Goal: Information Seeking & Learning: Check status

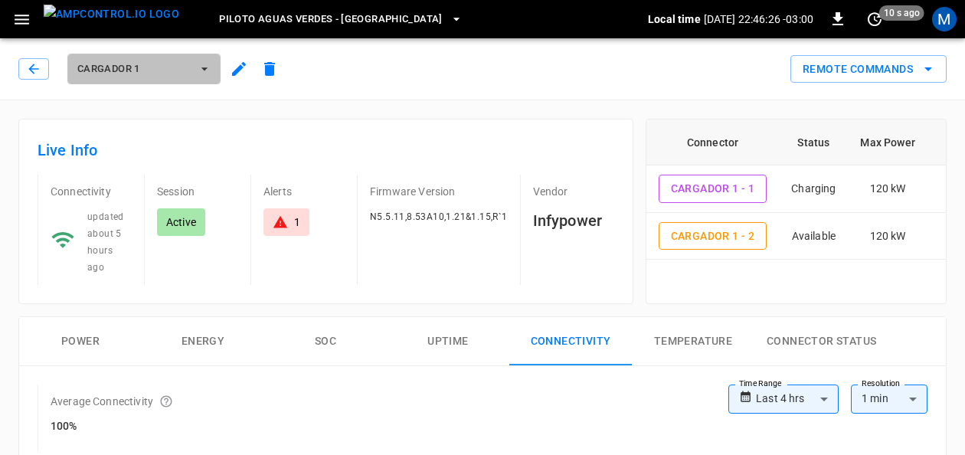
click at [208, 69] on icon "button" at bounding box center [204, 68] width 15 height 15
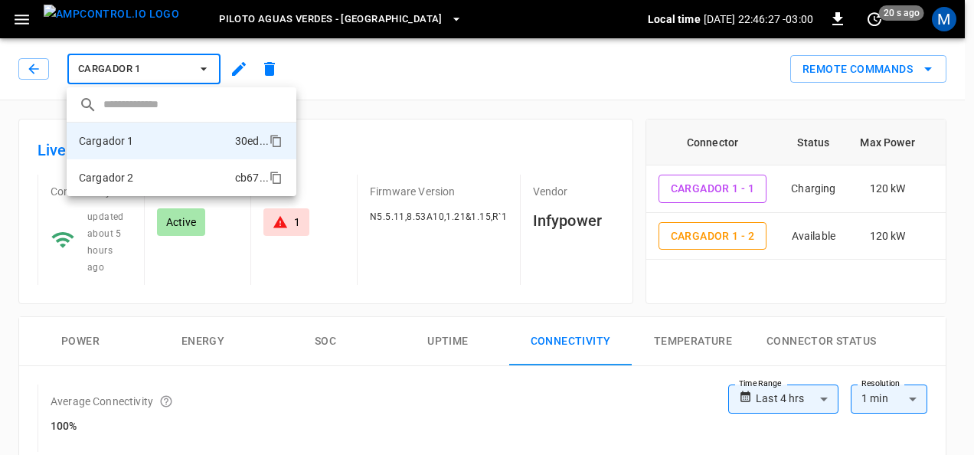
click at [164, 175] on li "Cargador 2 cb67 ..." at bounding box center [182, 177] width 230 height 37
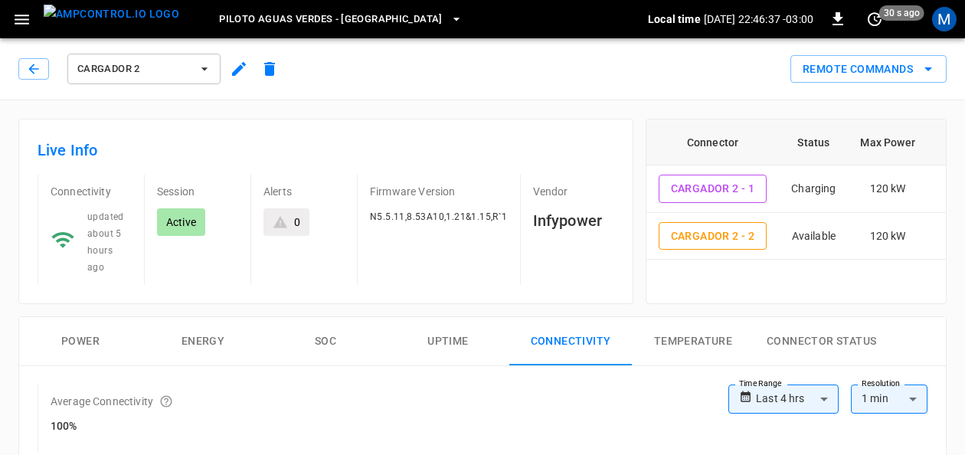
click at [15, 13] on icon "button" at bounding box center [21, 19] width 19 height 19
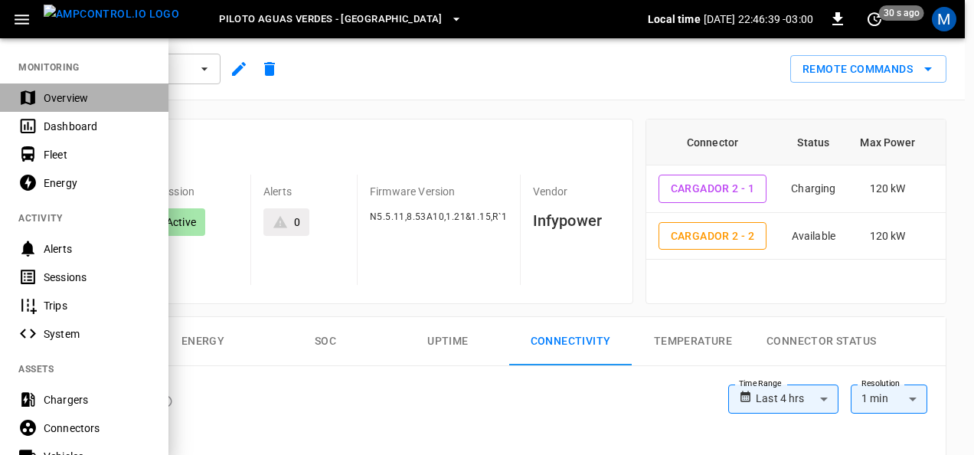
click at [55, 91] on div "Overview" at bounding box center [97, 97] width 106 height 15
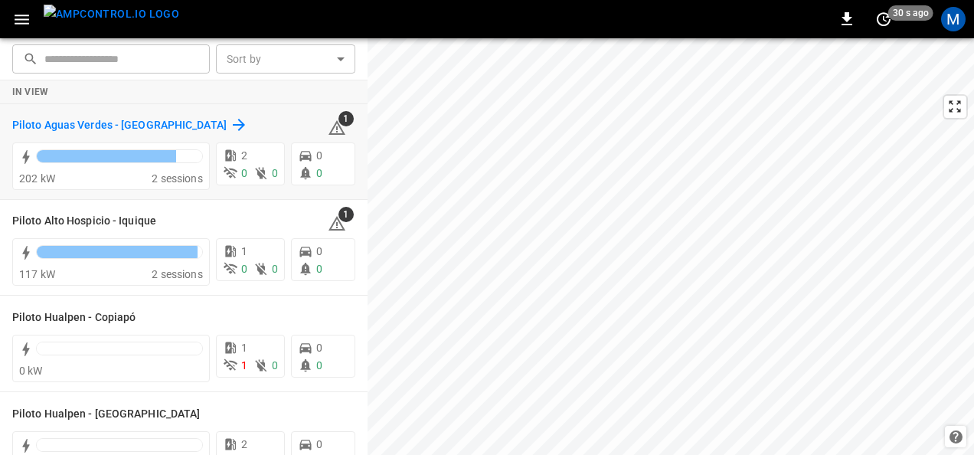
click at [164, 126] on h6 "Piloto Aguas Verdes - [GEOGRAPHIC_DATA]" at bounding box center [119, 125] width 214 height 17
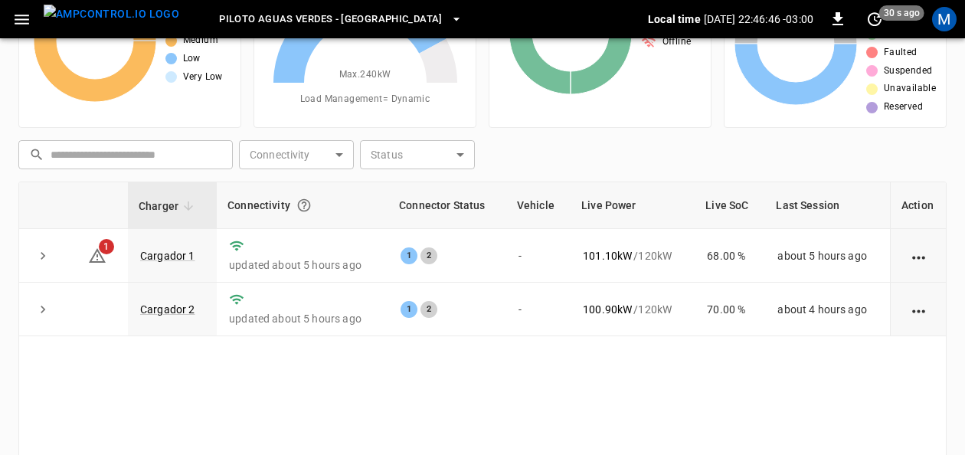
scroll to position [127, 0]
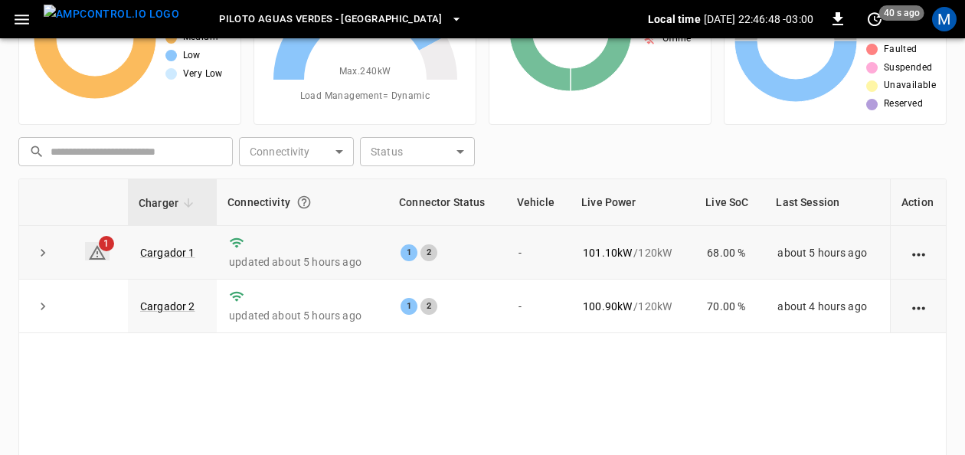
click at [95, 247] on icon at bounding box center [97, 252] width 17 height 15
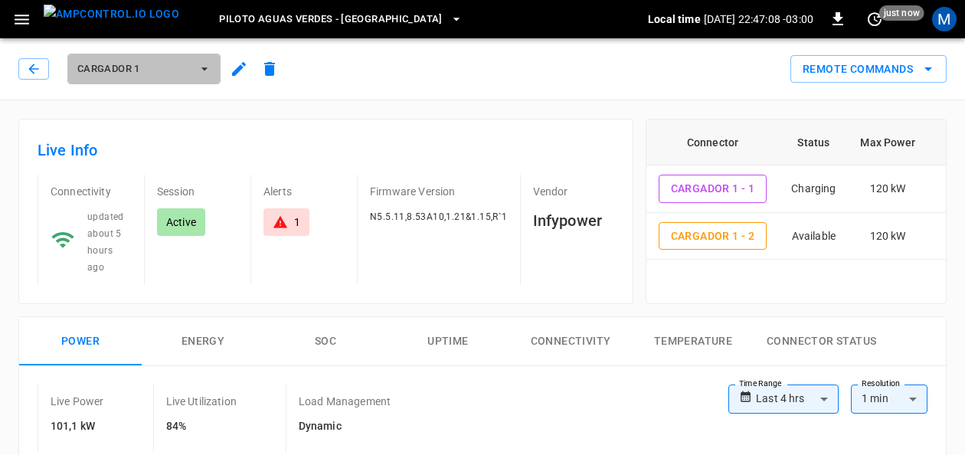
click at [198, 69] on icon "button" at bounding box center [204, 68] width 15 height 15
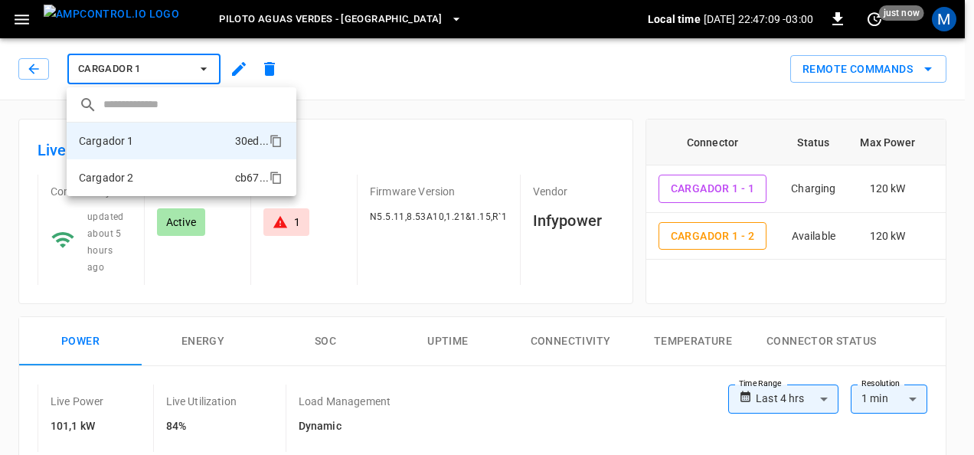
click at [151, 172] on li "Cargador 2 cb67 ..." at bounding box center [182, 177] width 230 height 37
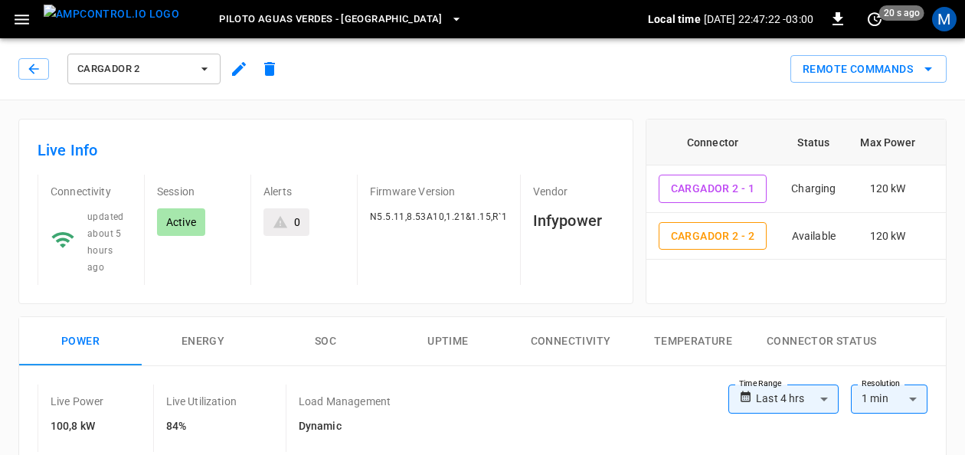
click at [210, 74] on icon "button" at bounding box center [204, 68] width 15 height 15
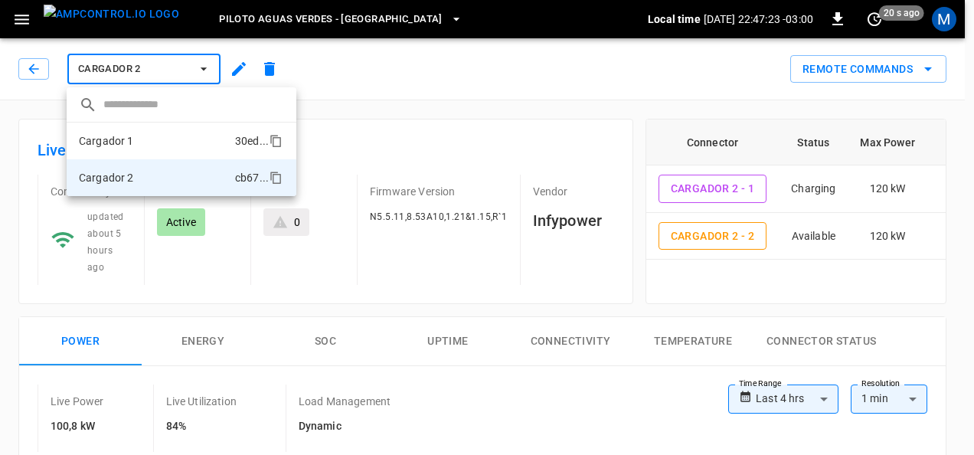
click at [165, 141] on li "Cargador 1 30ed ..." at bounding box center [182, 141] width 230 height 37
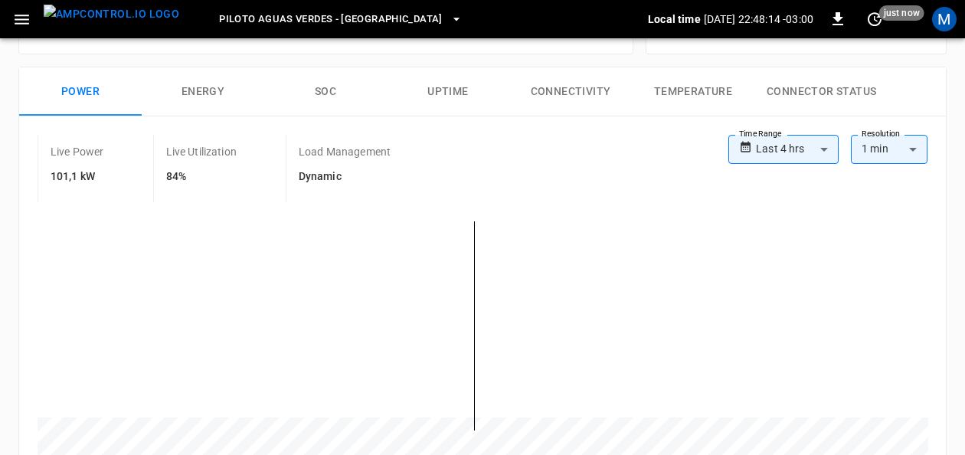
scroll to position [247, 0]
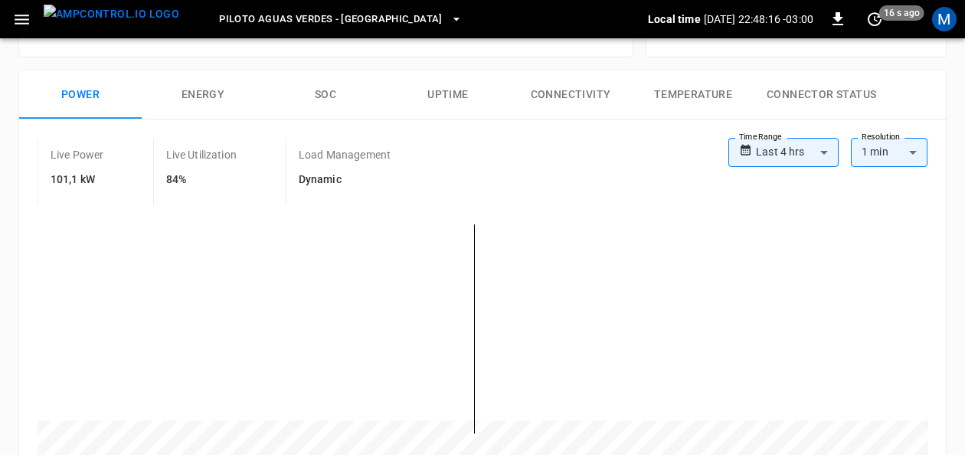
click at [327, 75] on button "SOC" at bounding box center [325, 94] width 123 height 49
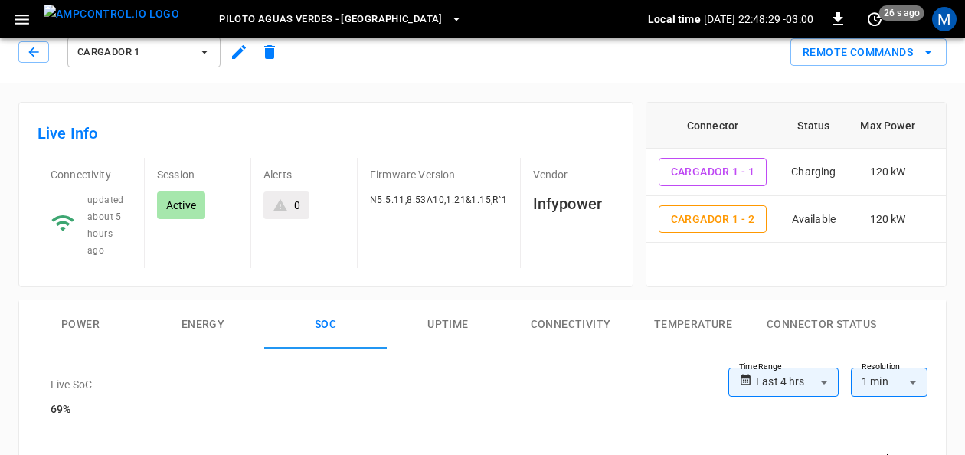
scroll to position [0, 0]
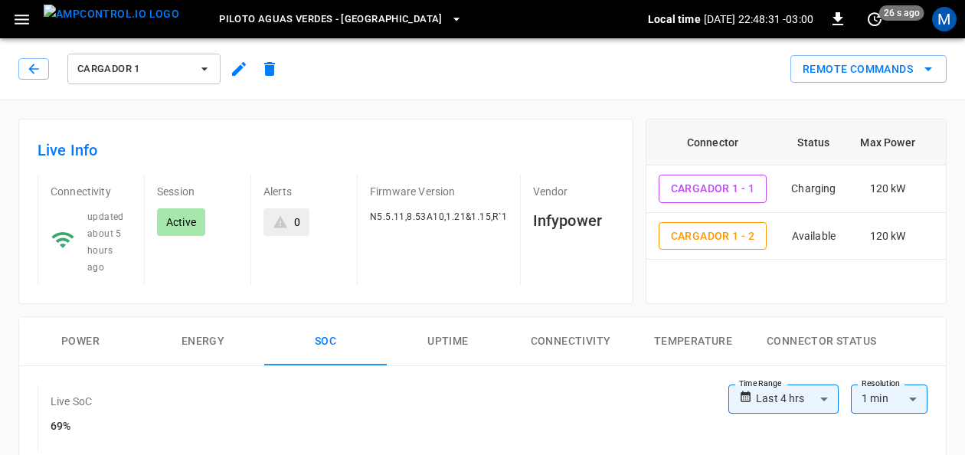
click at [199, 63] on icon "button" at bounding box center [204, 68] width 15 height 15
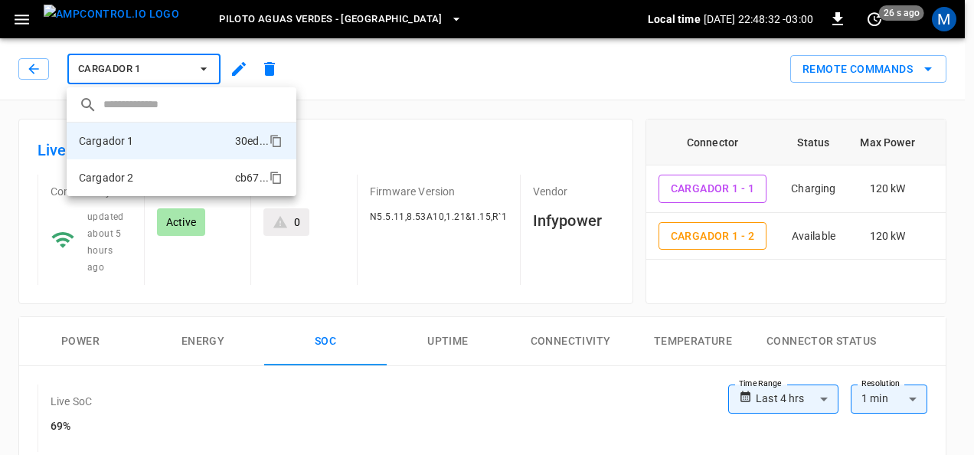
click at [149, 173] on li "Cargador 2 cb67 ..." at bounding box center [182, 177] width 230 height 37
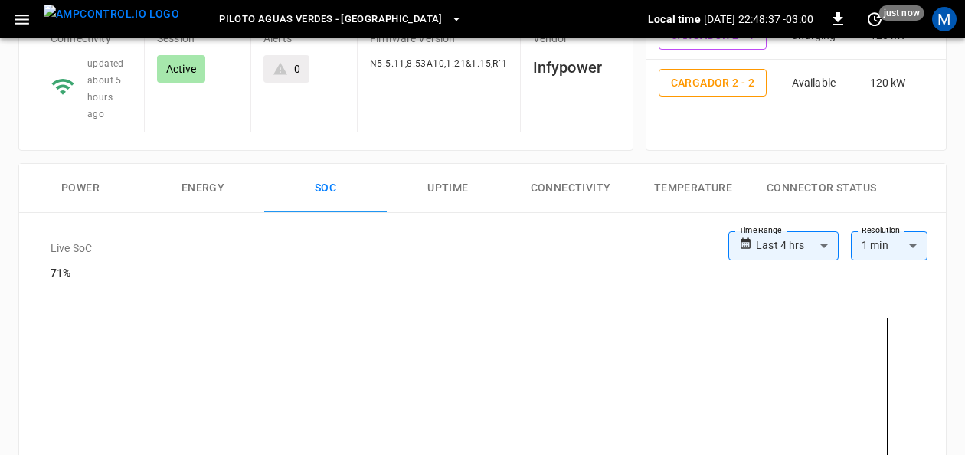
scroll to position [113, 0]
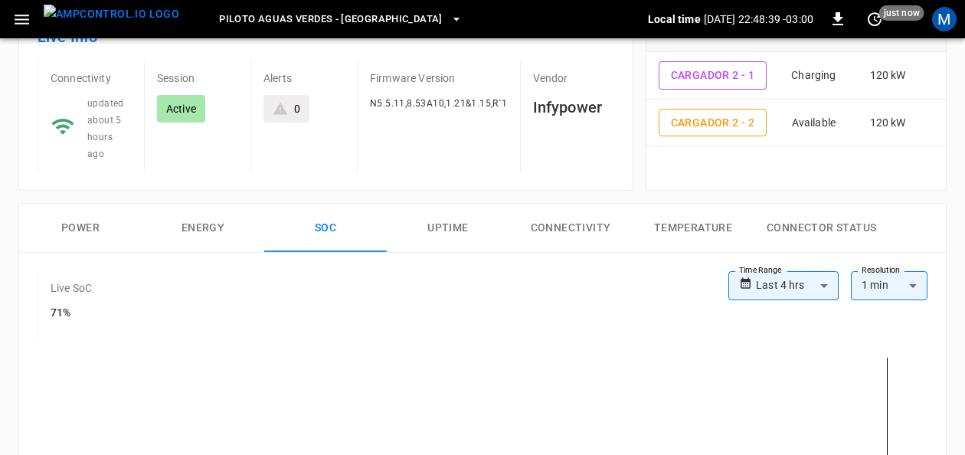
click at [559, 207] on button "Connectivity" at bounding box center [570, 228] width 123 height 49
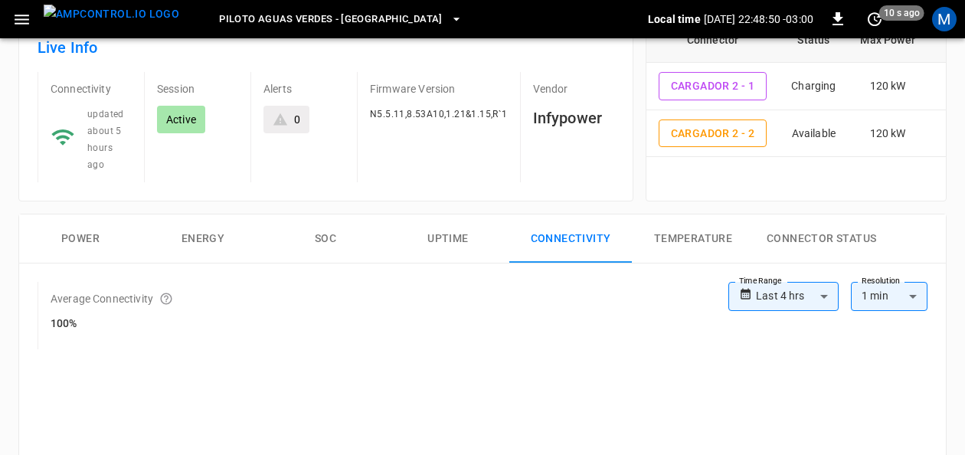
scroll to position [129, 0]
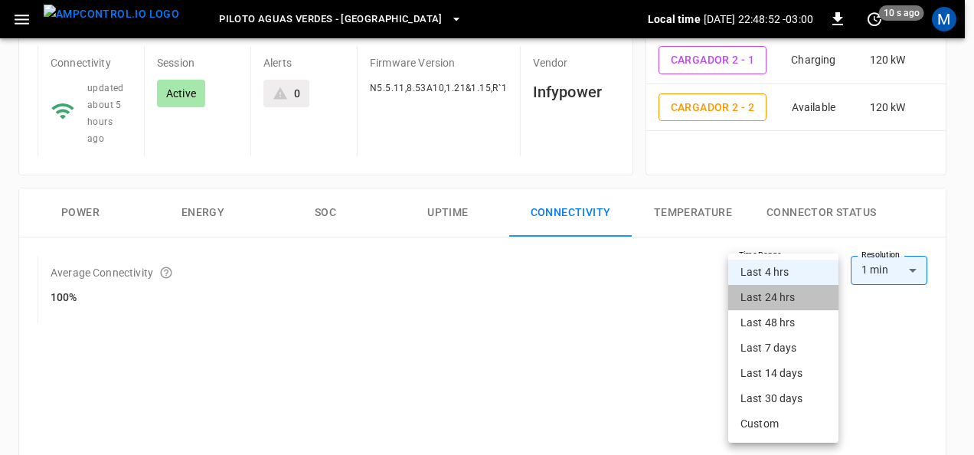
click at [803, 302] on li "Last 24 hrs" at bounding box center [783, 297] width 110 height 25
type input "**********"
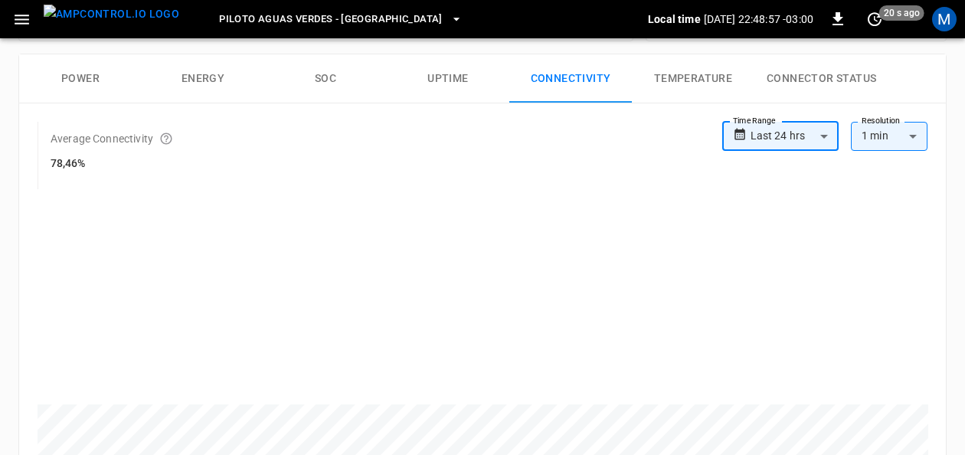
scroll to position [264, 0]
click at [830, 118] on body "**********" at bounding box center [482, 351] width 965 height 1230
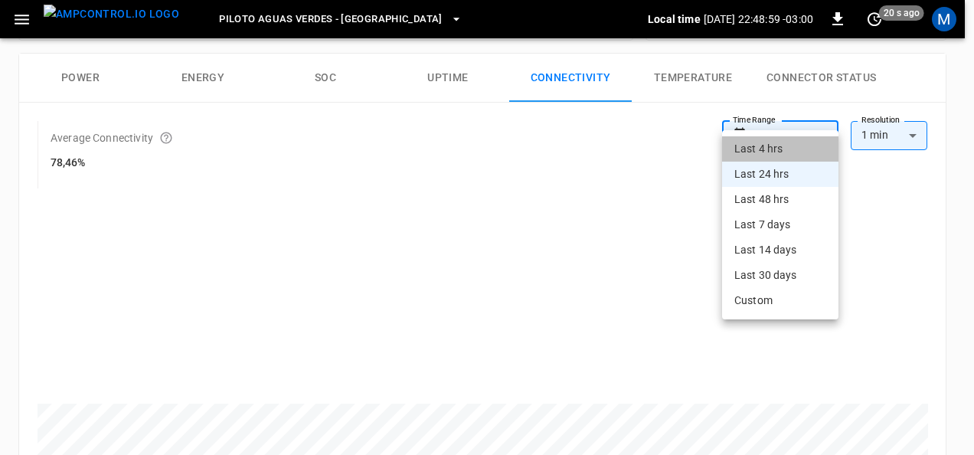
click at [780, 144] on li "Last 4 hrs" at bounding box center [780, 148] width 116 height 25
type input "**********"
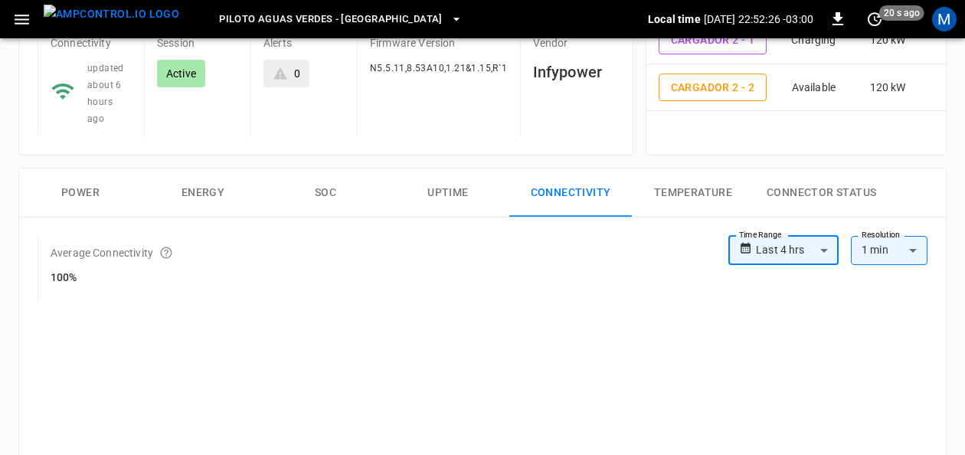
scroll to position [0, 0]
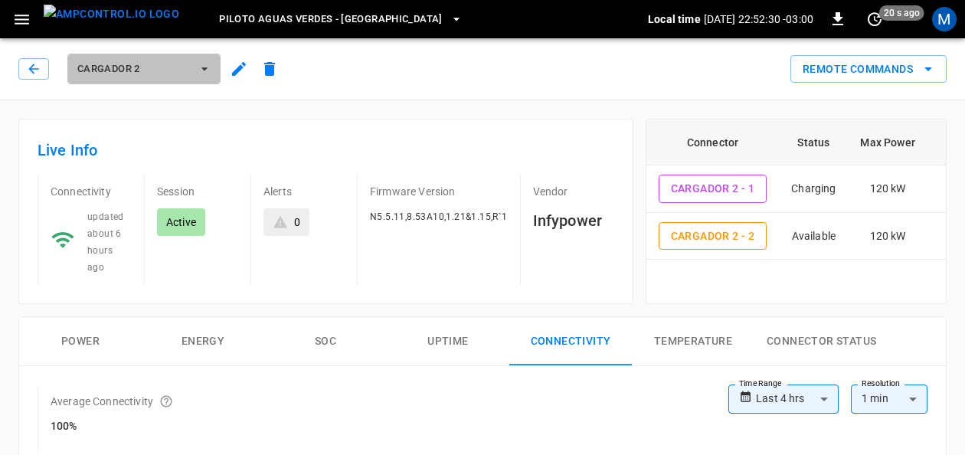
click at [198, 63] on icon "button" at bounding box center [204, 68] width 15 height 15
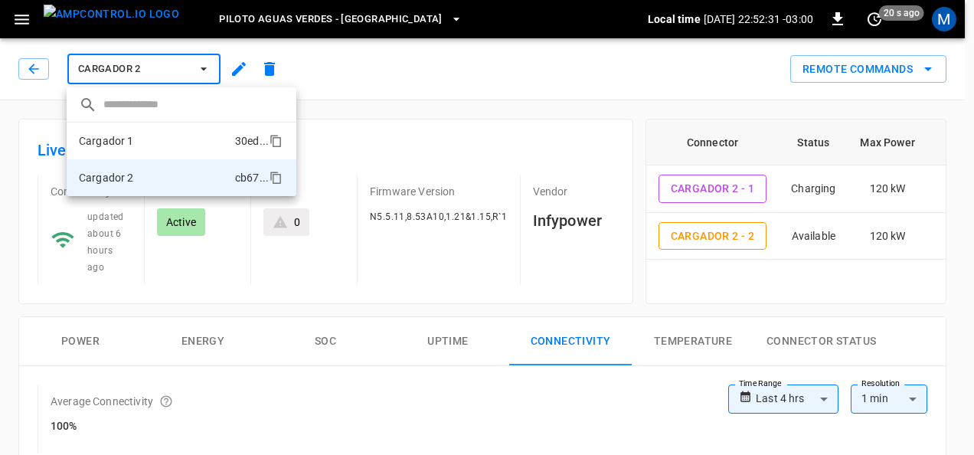
click at [169, 149] on li "Cargador 1 30ed ..." at bounding box center [182, 141] width 230 height 37
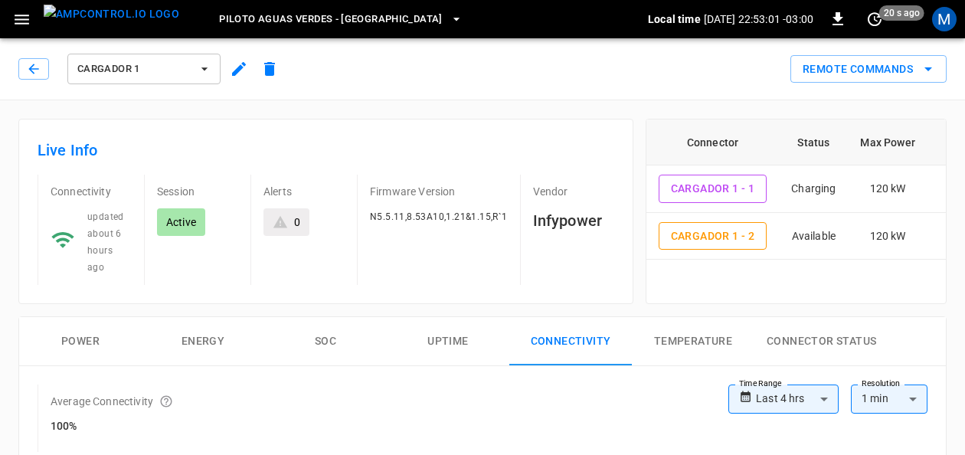
click at [327, 330] on button "SOC" at bounding box center [325, 341] width 123 height 49
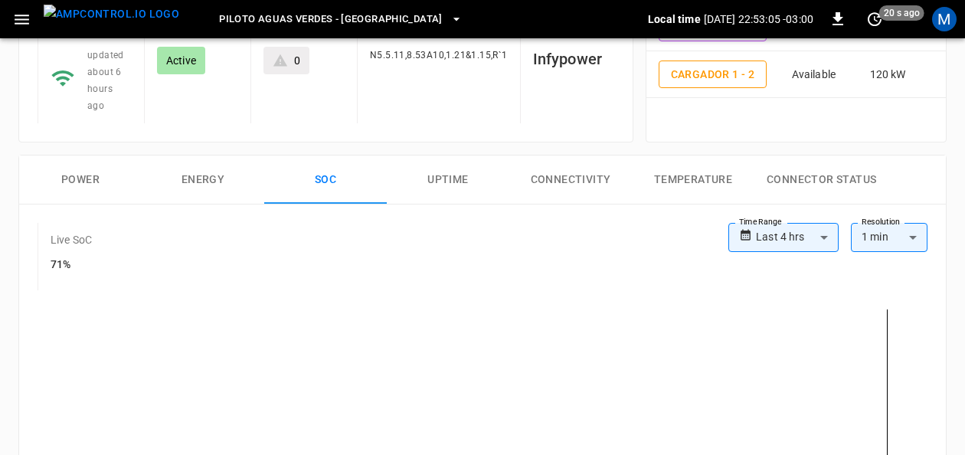
scroll to position [172, 0]
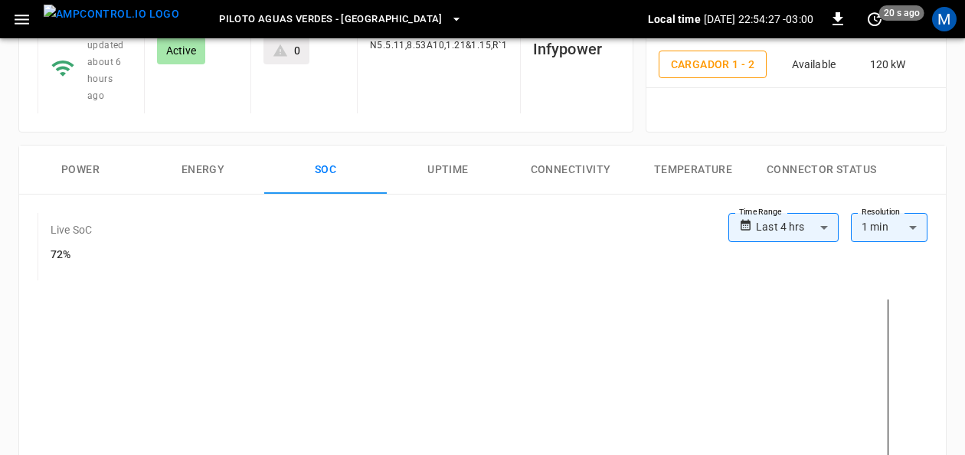
click at [86, 146] on button "Power" at bounding box center [80, 170] width 123 height 49
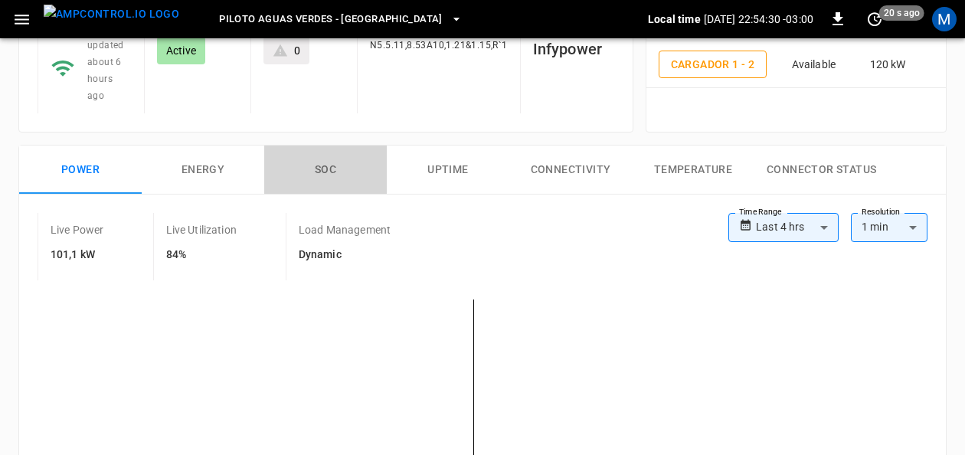
click at [332, 152] on button "SOC" at bounding box center [325, 170] width 123 height 49
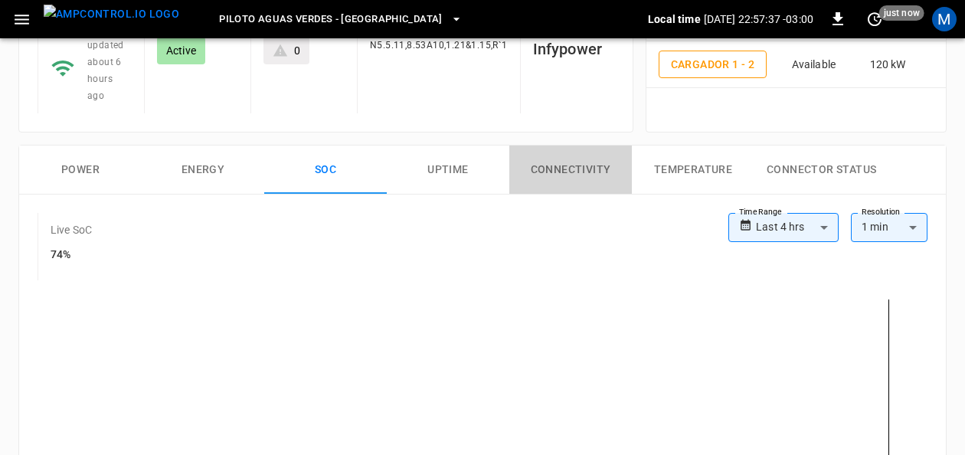
click at [562, 155] on button "Connectivity" at bounding box center [570, 170] width 123 height 49
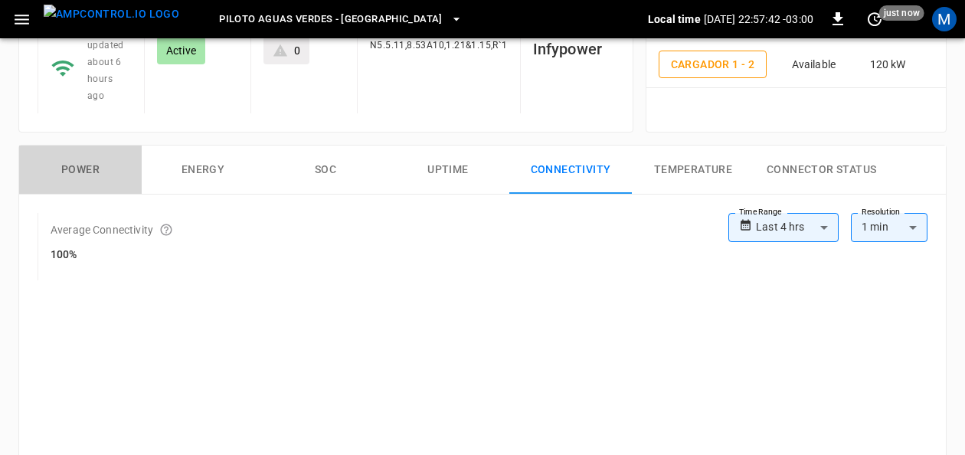
click at [89, 152] on button "Power" at bounding box center [80, 170] width 123 height 49
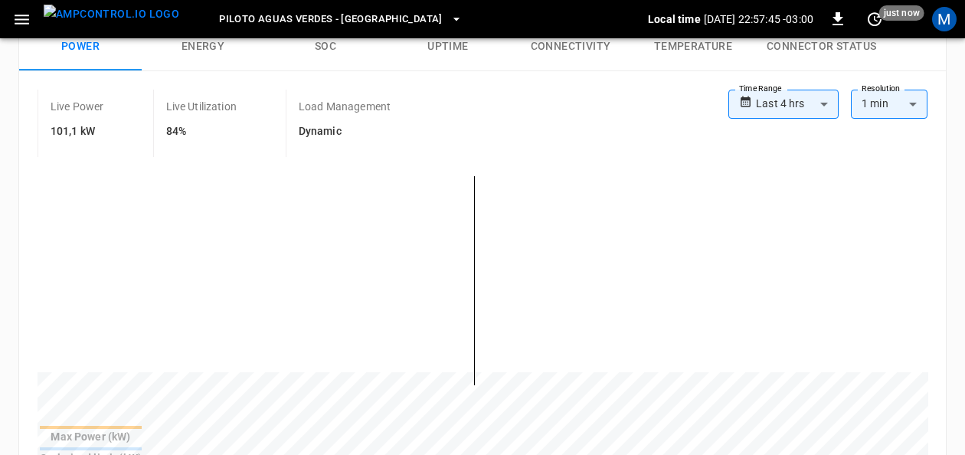
scroll to position [309, 0]
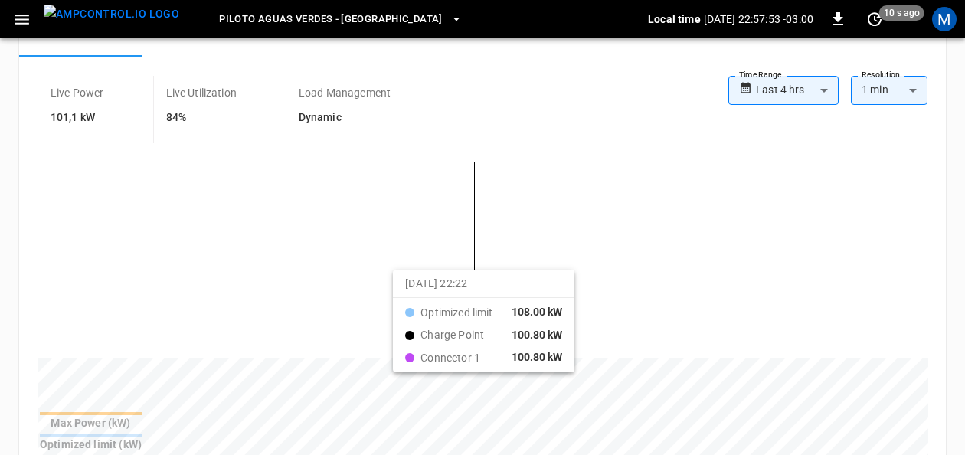
drag, startPoint x: 291, startPoint y: 245, endPoint x: 412, endPoint y: 263, distance: 122.3
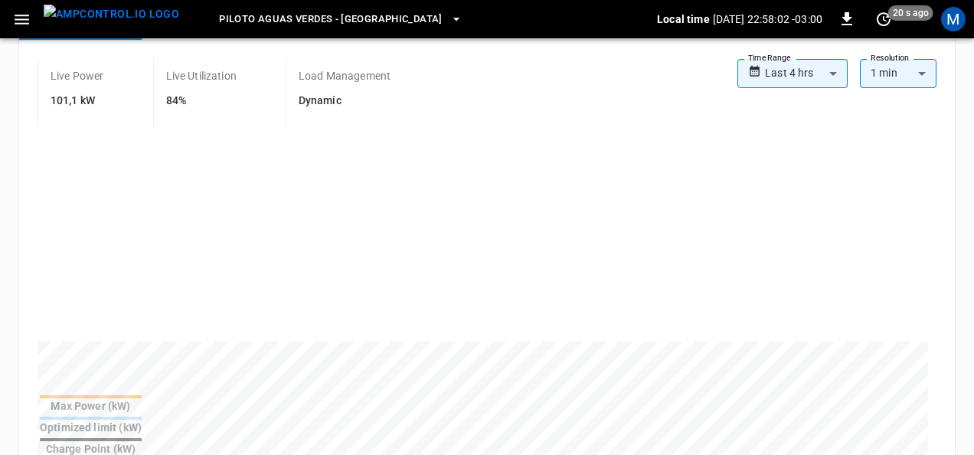
click at [821, 69] on body "**********" at bounding box center [487, 341] width 974 height 1300
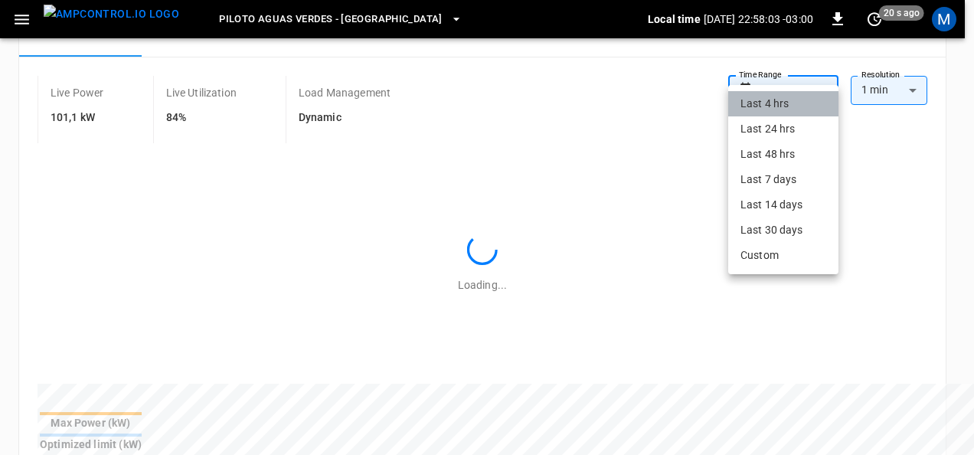
click at [786, 110] on li "Last 4 hrs" at bounding box center [783, 103] width 110 height 25
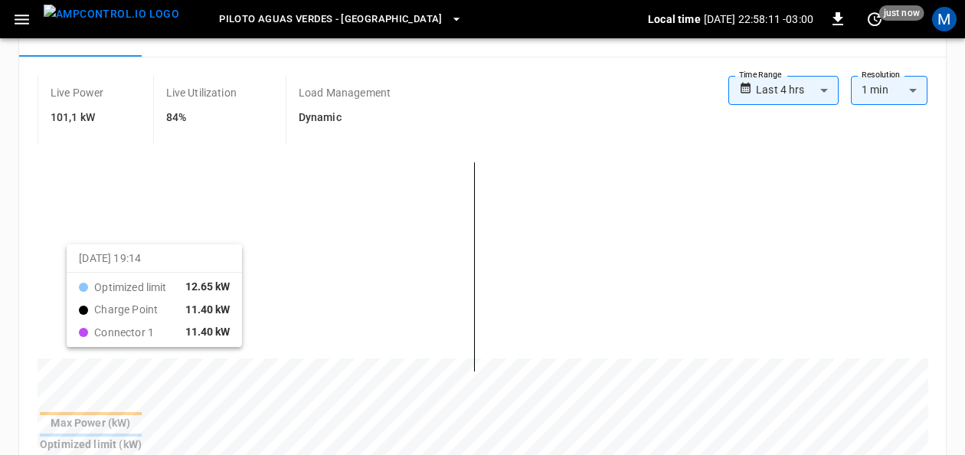
drag, startPoint x: 58, startPoint y: 221, endPoint x: 90, endPoint y: 240, distance: 36.4
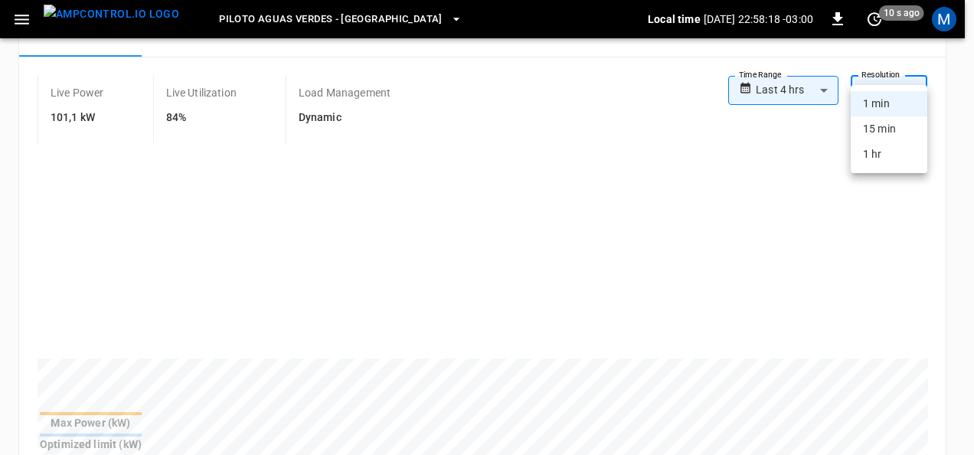
click at [918, 74] on body "**********" at bounding box center [487, 349] width 974 height 1316
click at [892, 119] on li "15 min" at bounding box center [889, 128] width 77 height 25
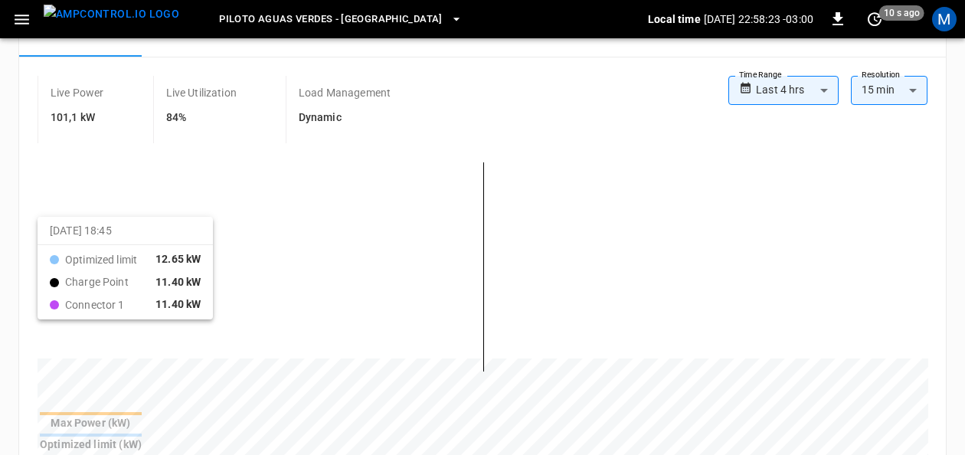
drag, startPoint x: 57, startPoint y: 210, endPoint x: 118, endPoint y: 231, distance: 64.9
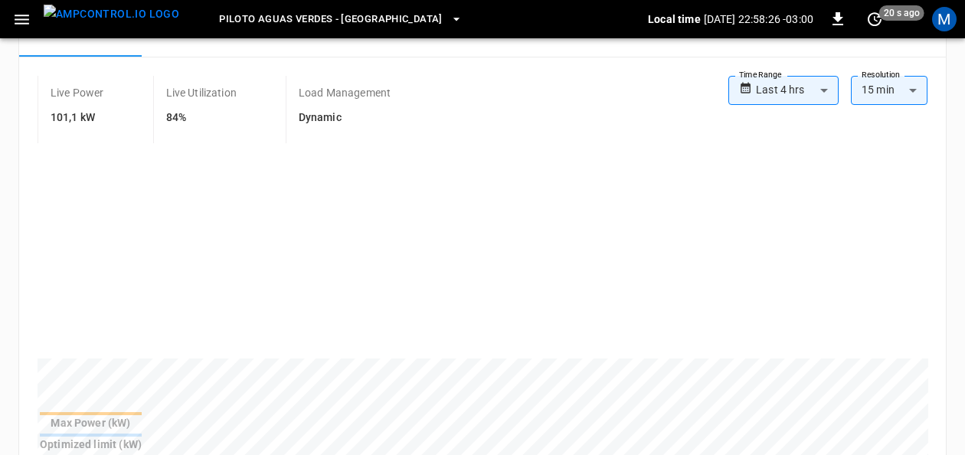
click at [921, 67] on body "**********" at bounding box center [482, 349] width 965 height 1316
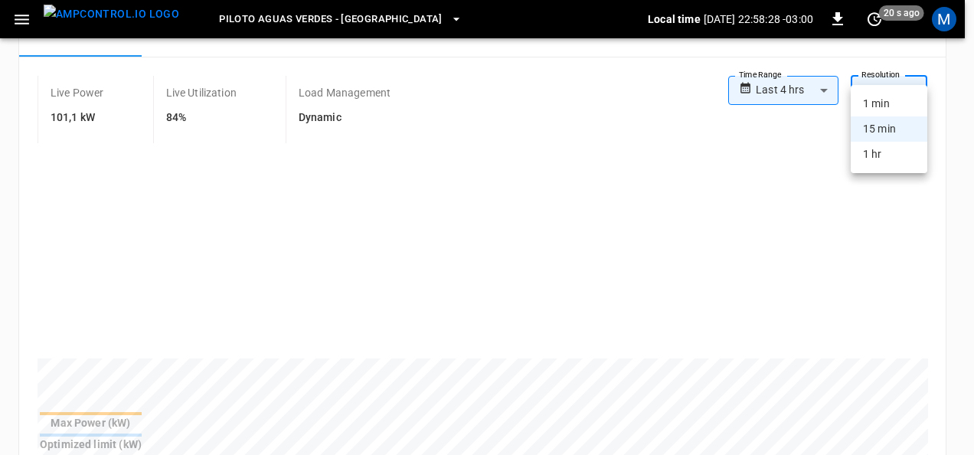
click at [887, 96] on li "1 min" at bounding box center [889, 103] width 77 height 25
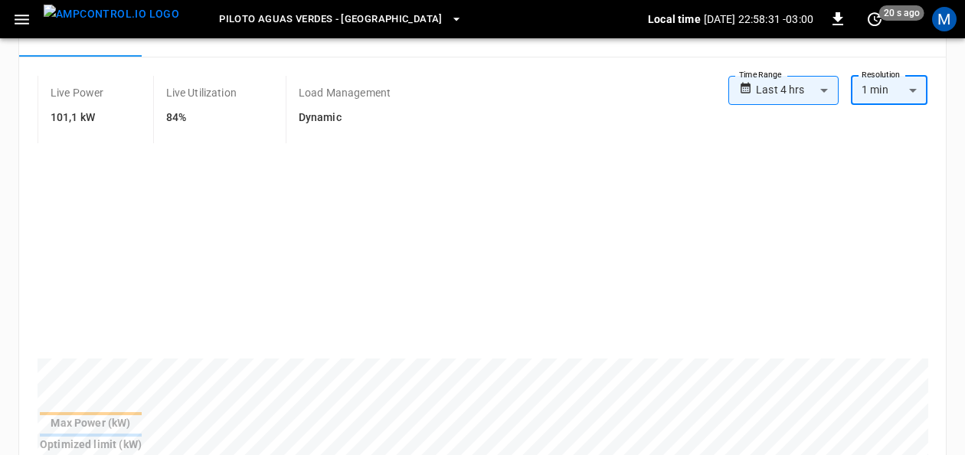
click at [828, 78] on body "**********" at bounding box center [482, 349] width 965 height 1316
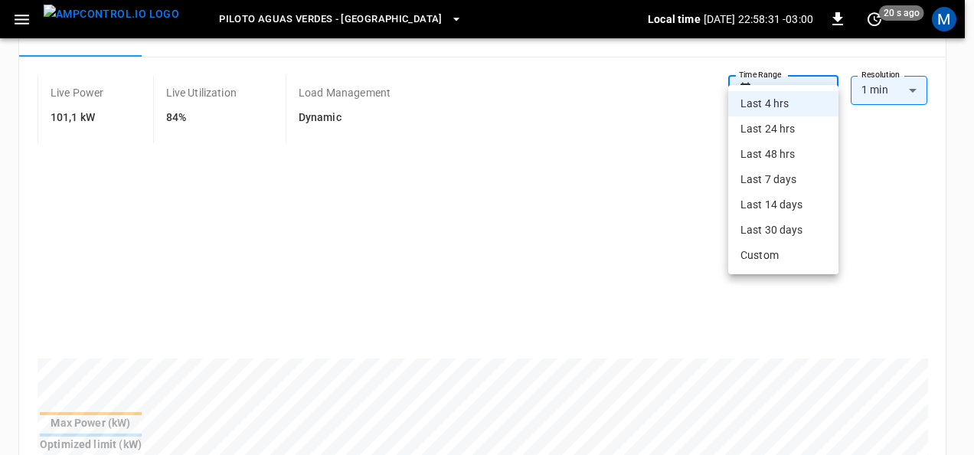
click at [807, 107] on li "Last 4 hrs" at bounding box center [783, 103] width 110 height 25
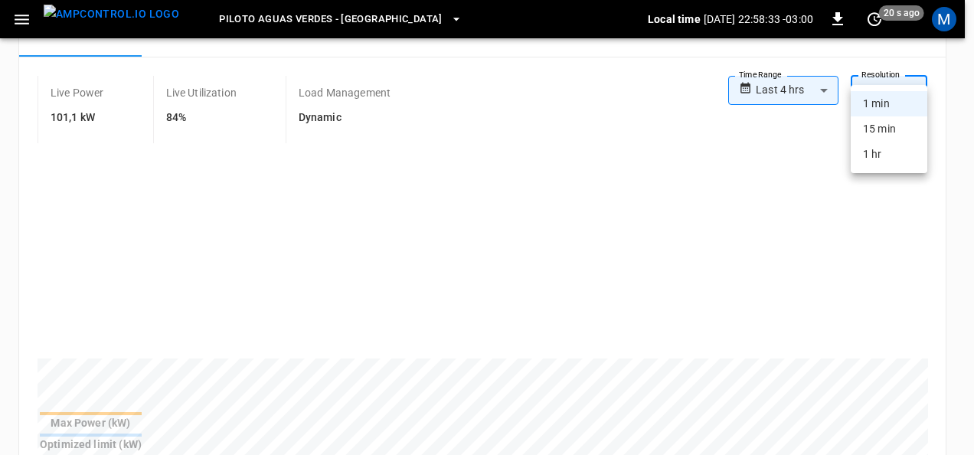
click at [913, 77] on body "**********" at bounding box center [487, 349] width 974 height 1316
click at [898, 123] on li "15 min" at bounding box center [889, 128] width 77 height 25
type input "***"
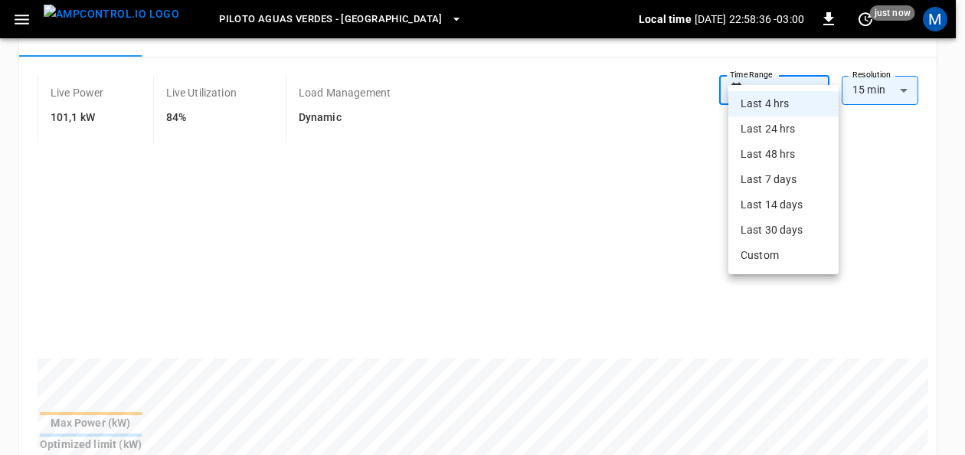
click at [818, 65] on body "**********" at bounding box center [482, 349] width 965 height 1316
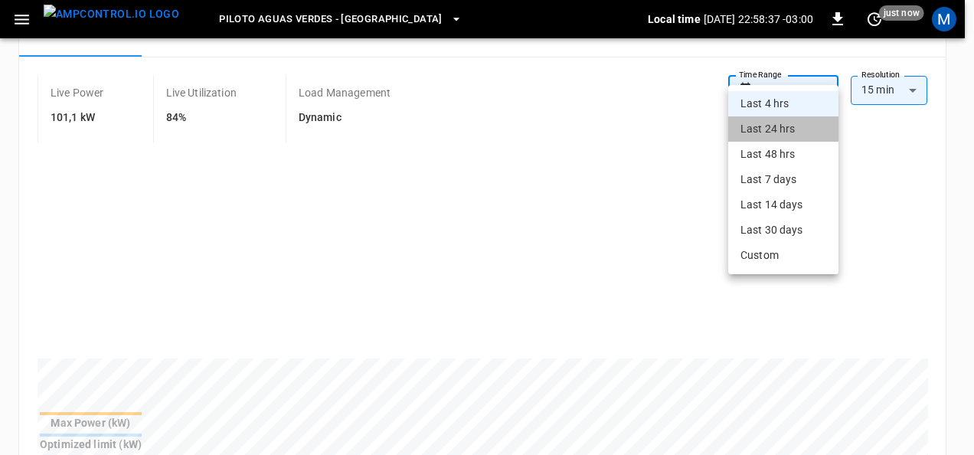
click at [791, 122] on li "Last 24 hrs" at bounding box center [783, 128] width 110 height 25
type input "**********"
type input "**"
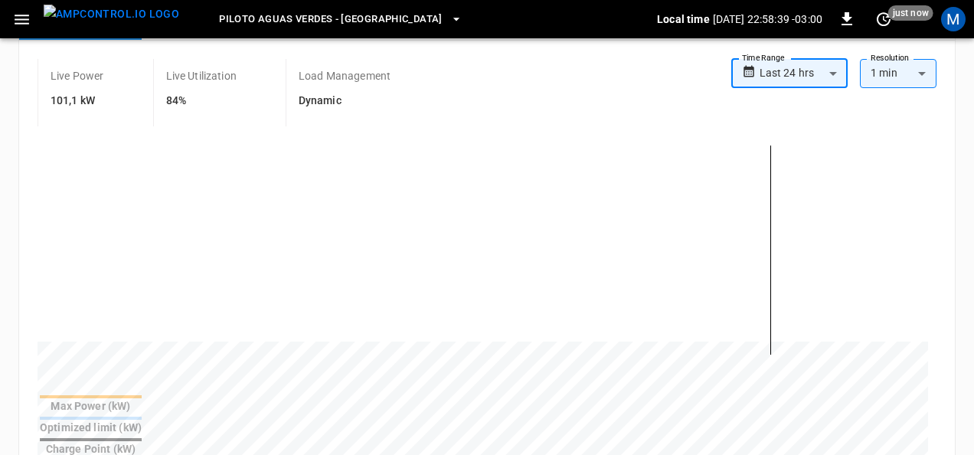
click at [821, 66] on body "**********" at bounding box center [487, 341] width 974 height 1300
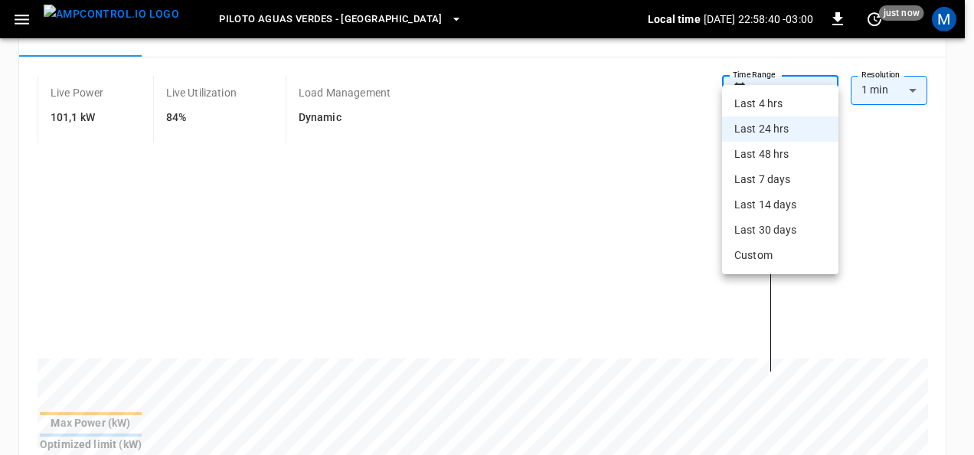
click at [801, 104] on li "Last 4 hrs" at bounding box center [780, 103] width 116 height 25
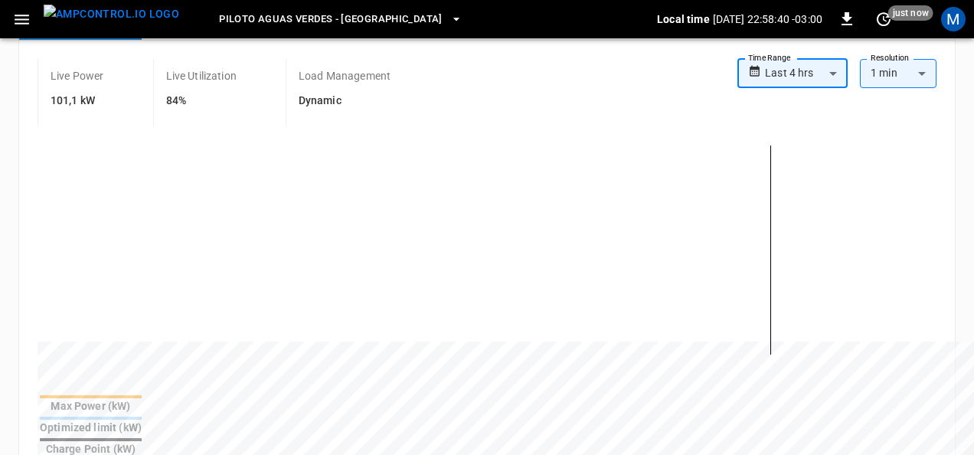
type input "**********"
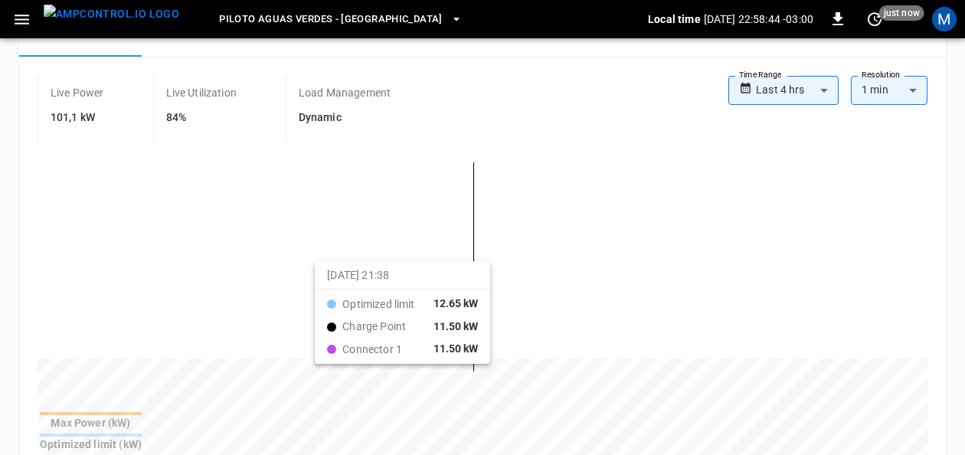
click at [436, 273] on div at bounding box center [483, 279] width 891 height 260
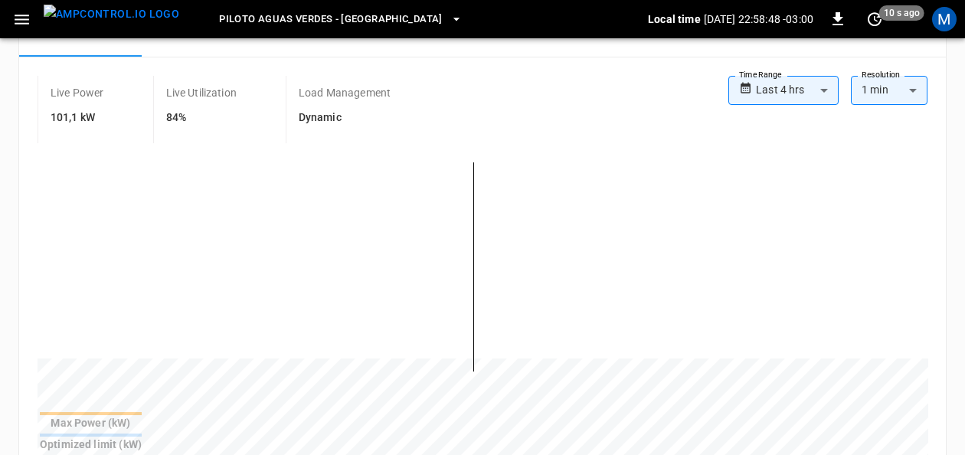
drag, startPoint x: 519, startPoint y: 349, endPoint x: -3, endPoint y: 250, distance: 531.7
click at [0, 250] on html "**********" at bounding box center [482, 349] width 965 height 1316
drag, startPoint x: 829, startPoint y: 349, endPoint x: -3, endPoint y: 330, distance: 832.1
click at [0, 330] on html "**********" at bounding box center [482, 349] width 965 height 1316
drag, startPoint x: 873, startPoint y: 350, endPoint x: -3, endPoint y: 211, distance: 887.3
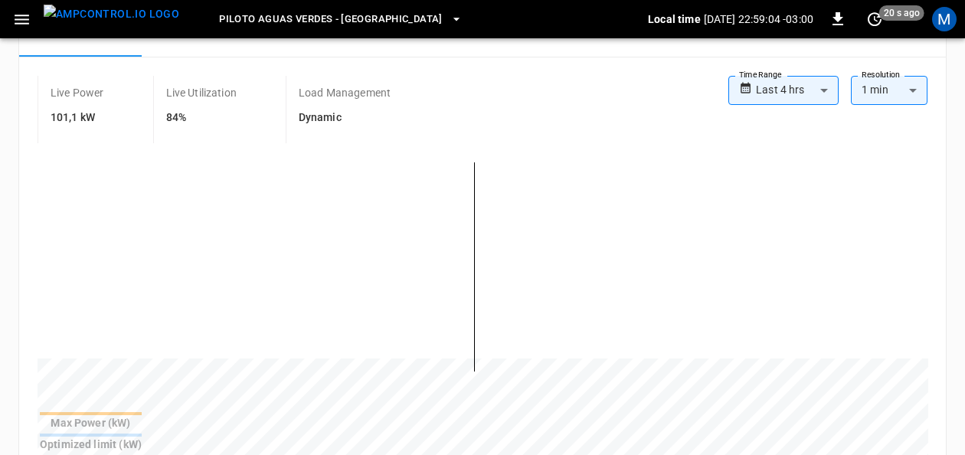
click at [916, 74] on body "**********" at bounding box center [482, 349] width 965 height 1316
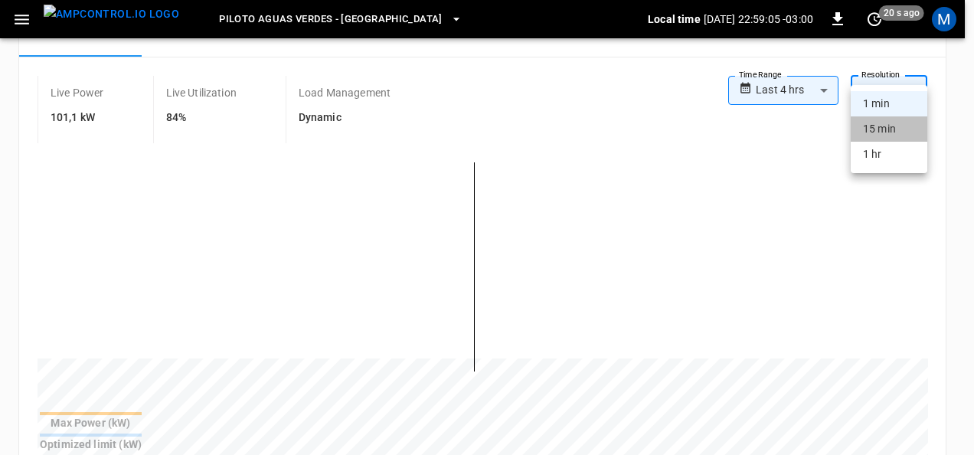
click at [902, 119] on li "15 min" at bounding box center [889, 128] width 77 height 25
type input "***"
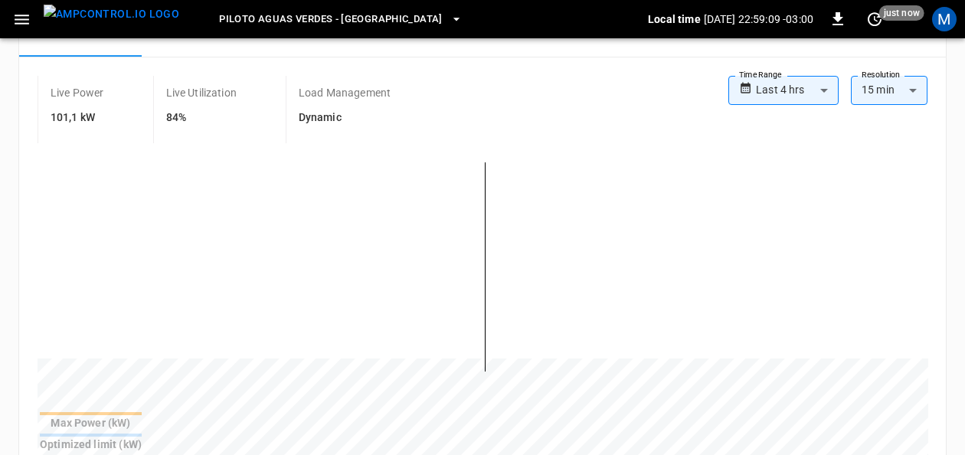
drag, startPoint x: 508, startPoint y: 351, endPoint x: -3, endPoint y: 254, distance: 520.0
click at [0, 254] on html "**********" at bounding box center [482, 349] width 965 height 1316
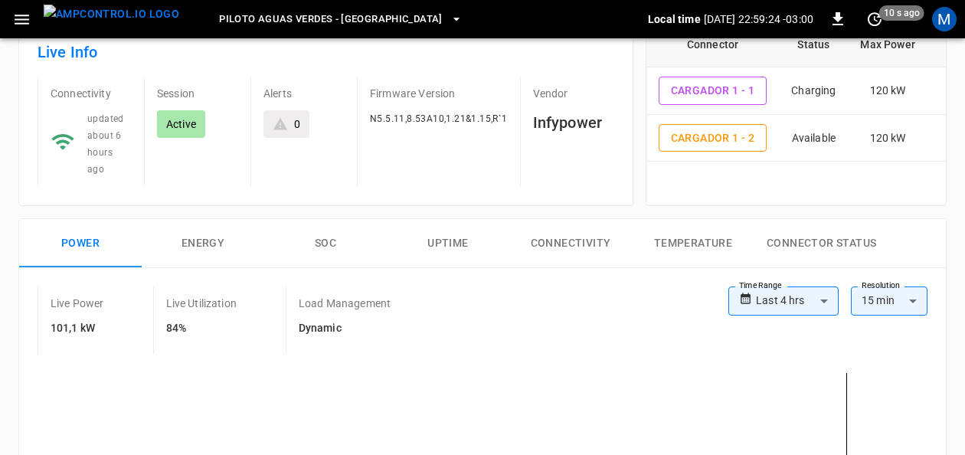
scroll to position [95, 0]
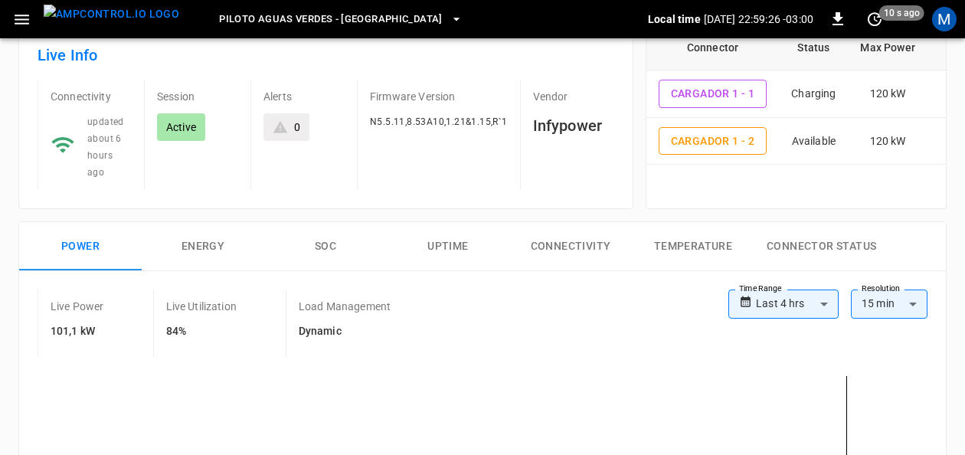
click at [332, 233] on button "SOC" at bounding box center [325, 246] width 123 height 49
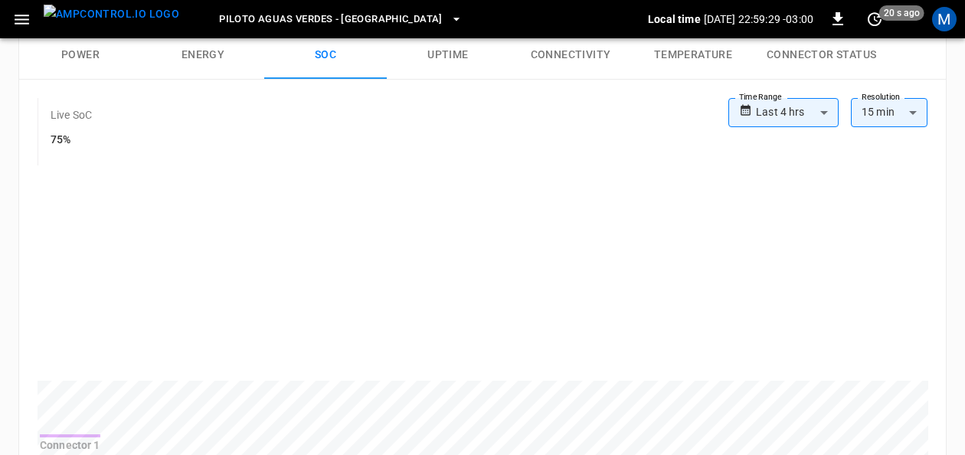
scroll to position [288, 0]
click at [873, 15] on icon "set refresh interval" at bounding box center [875, 19] width 18 height 18
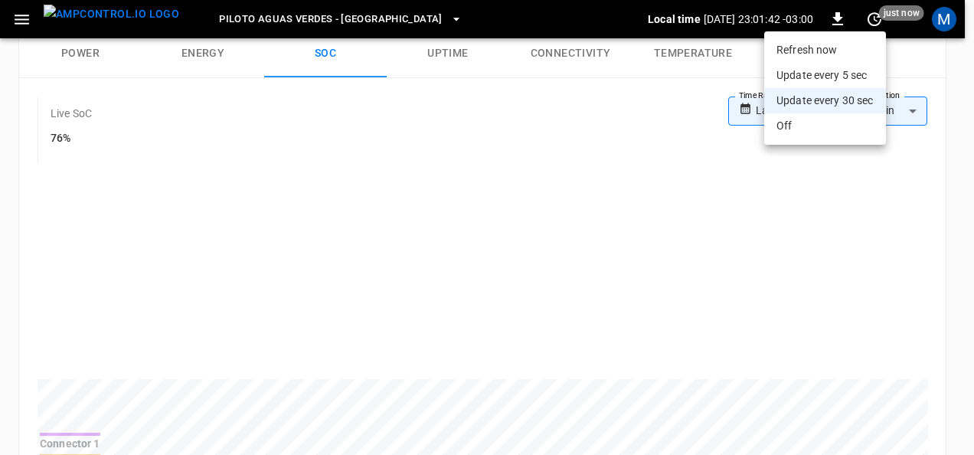
click at [848, 43] on li "Refresh now" at bounding box center [825, 50] width 122 height 25
click at [867, 54] on li "Refresh now" at bounding box center [825, 50] width 122 height 25
click at [958, 150] on div at bounding box center [487, 227] width 974 height 455
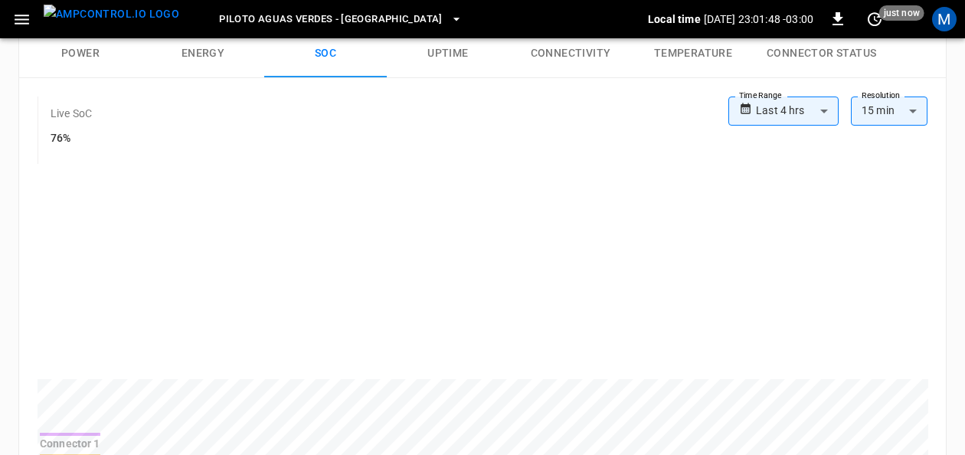
scroll to position [0, 0]
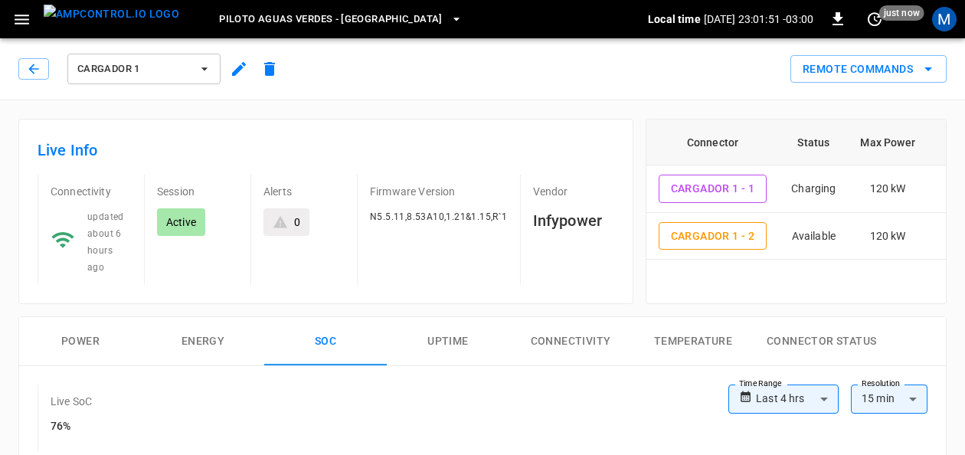
click at [207, 67] on icon "button" at bounding box center [204, 68] width 15 height 15
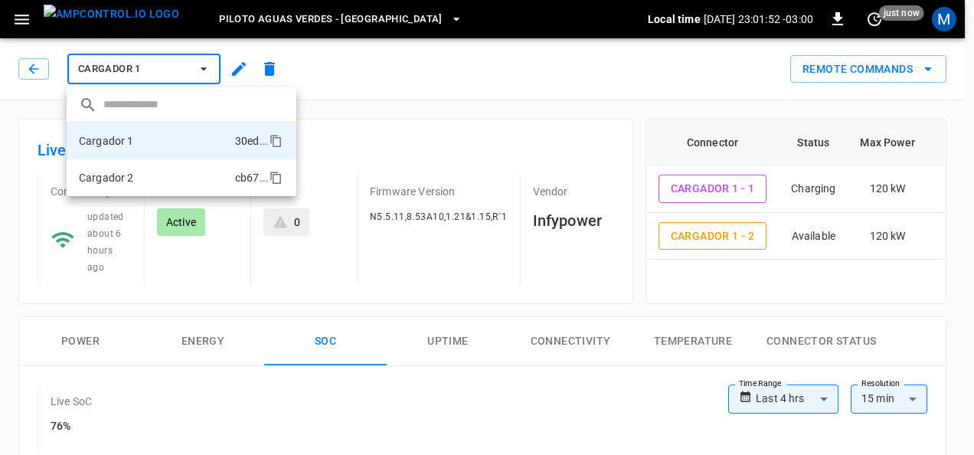
click at [151, 182] on li "Cargador 2 cb67 ..." at bounding box center [182, 177] width 230 height 37
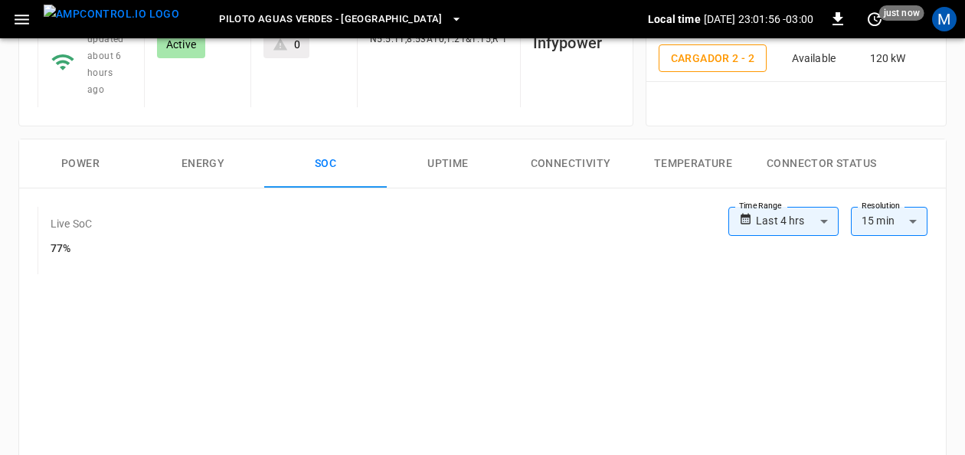
scroll to position [181, 0]
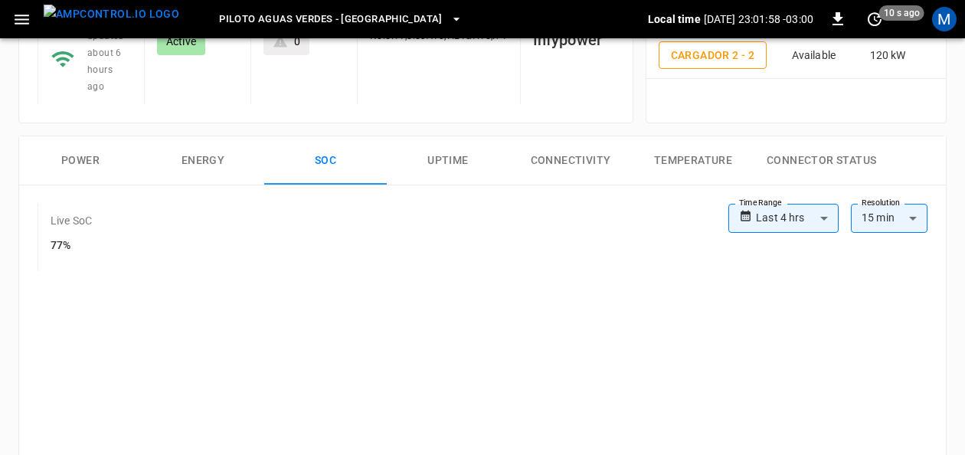
click at [915, 198] on body "**********" at bounding box center [482, 445] width 965 height 1252
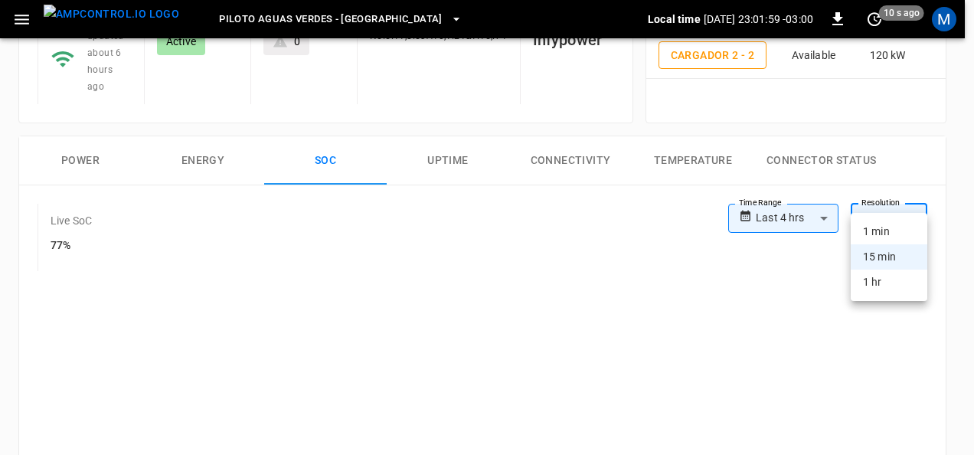
click at [896, 227] on li "1 min" at bounding box center [889, 231] width 77 height 25
type input "**"
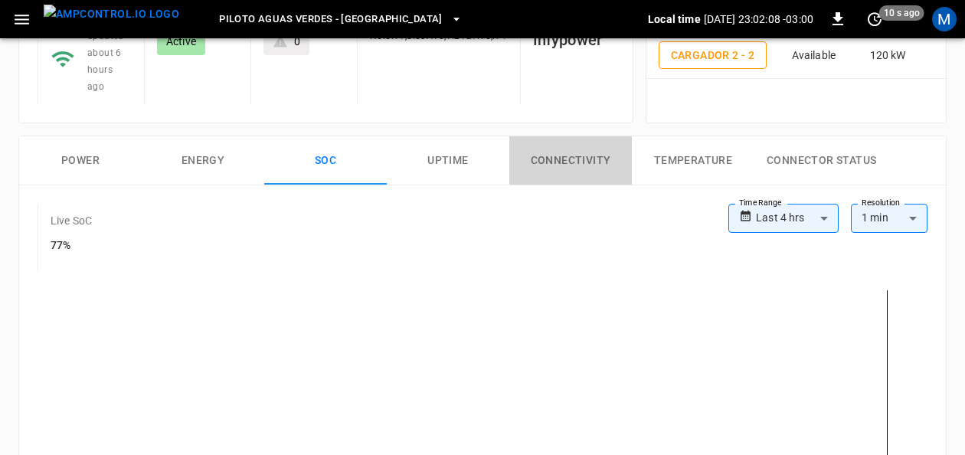
click at [578, 141] on button "Connectivity" at bounding box center [570, 160] width 123 height 49
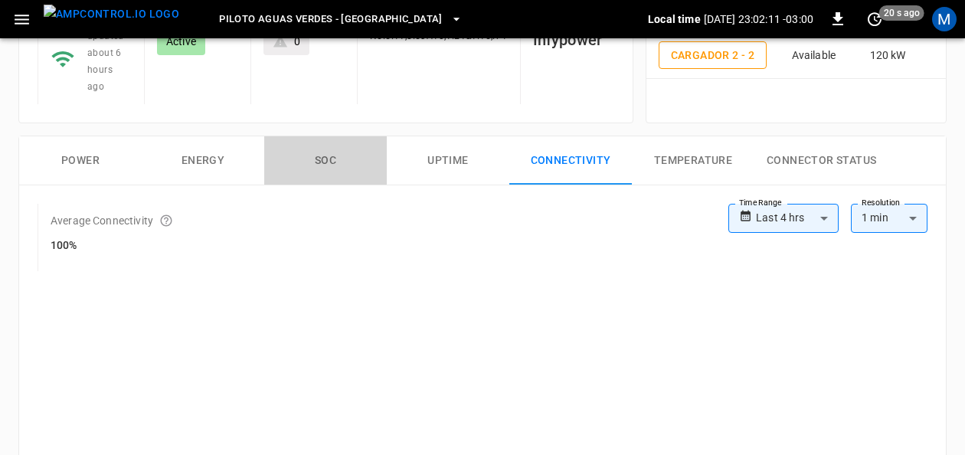
click at [336, 146] on button "SOC" at bounding box center [325, 160] width 123 height 49
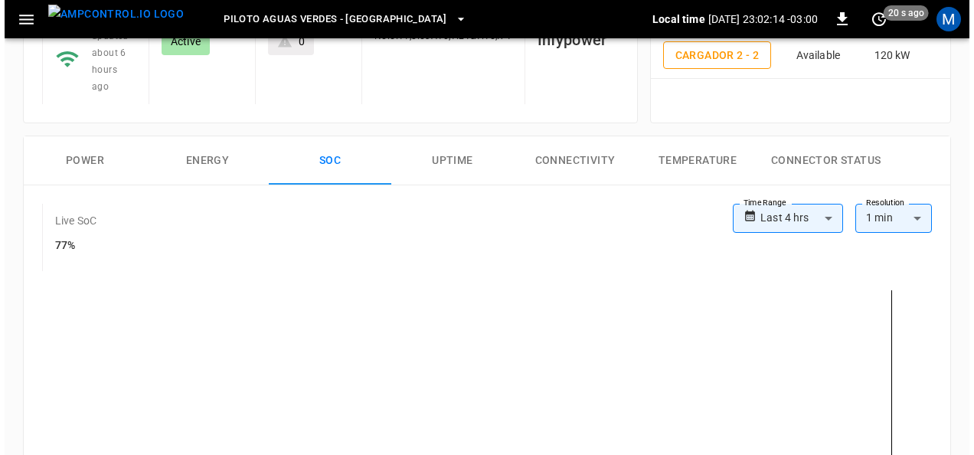
scroll to position [0, 0]
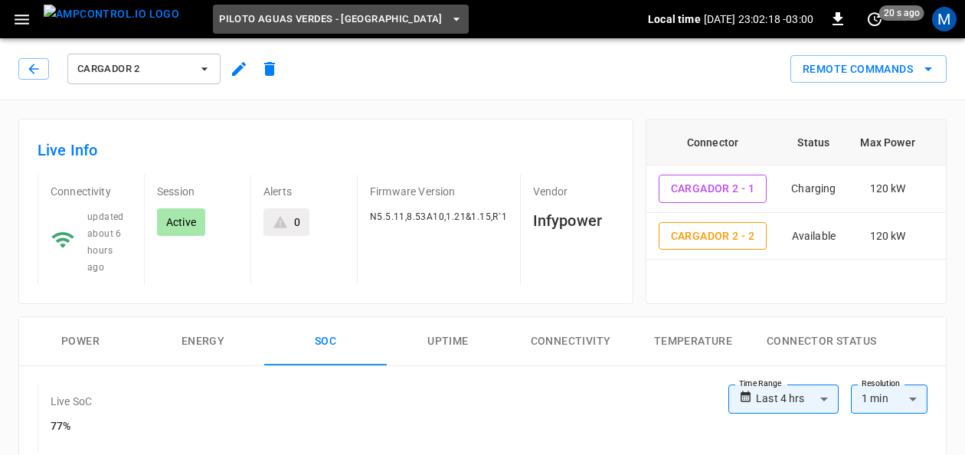
click at [449, 16] on icon "button" at bounding box center [456, 18] width 15 height 15
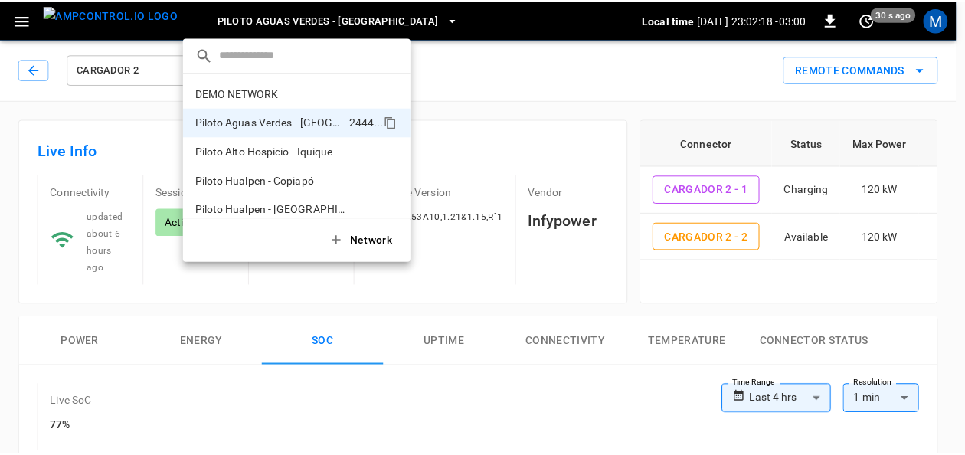
scroll to position [12, 0]
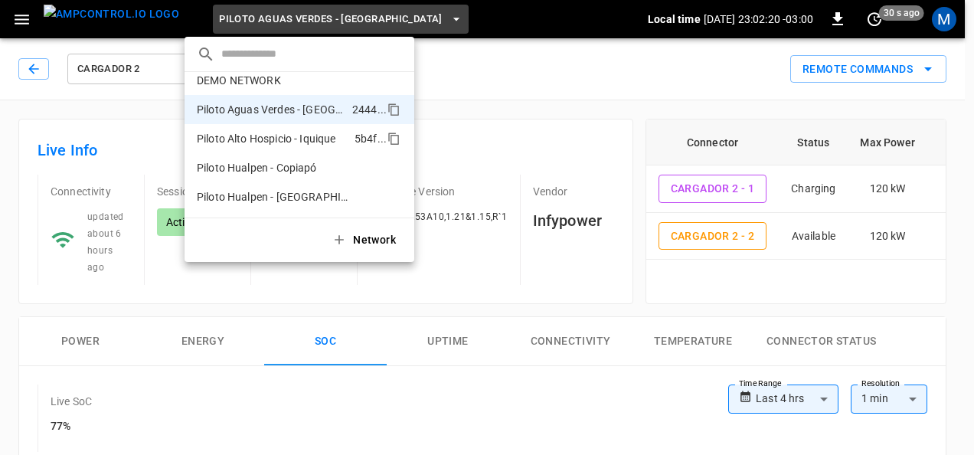
click at [308, 131] on p "Piloto Alto Hospicio - Iquique" at bounding box center [273, 138] width 152 height 15
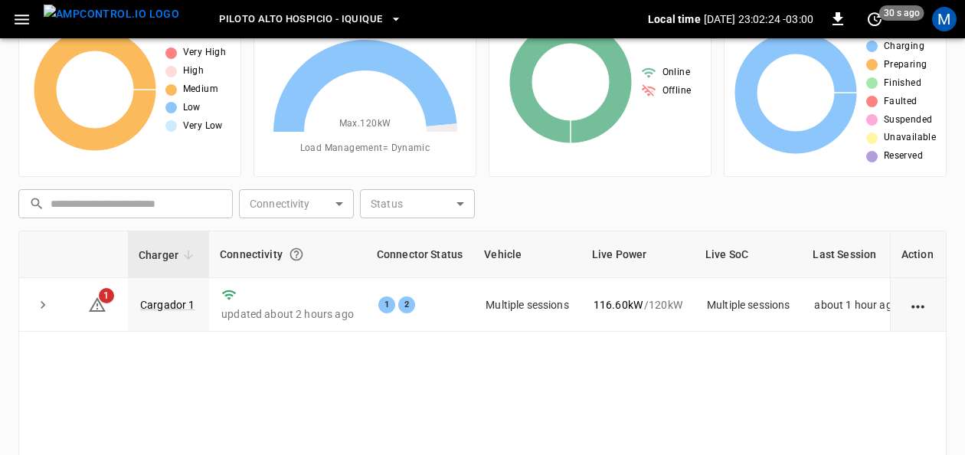
scroll to position [81, 0]
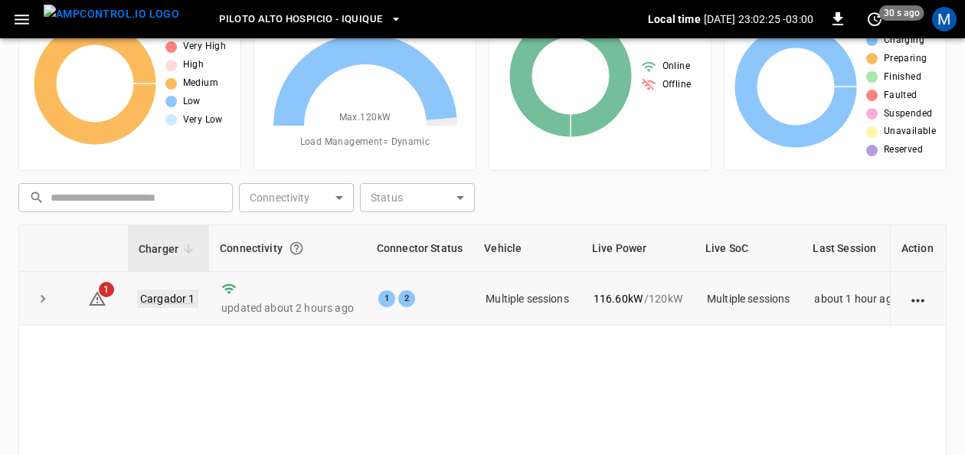
click at [184, 292] on link "Cargador 1" at bounding box center [167, 299] width 61 height 18
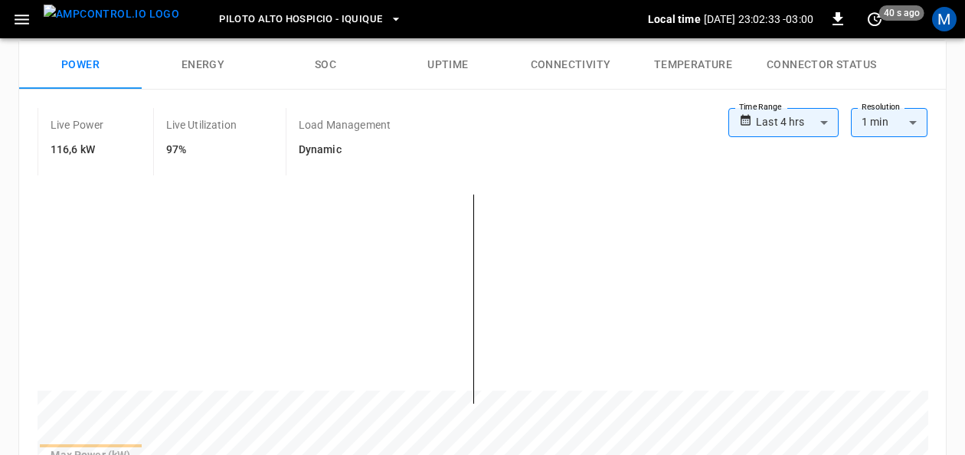
scroll to position [267, 0]
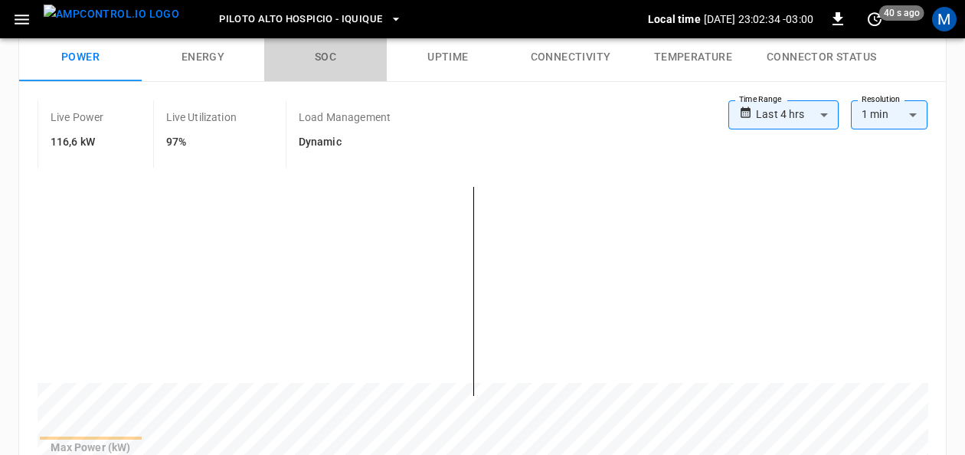
click at [329, 51] on button "SOC" at bounding box center [325, 57] width 123 height 49
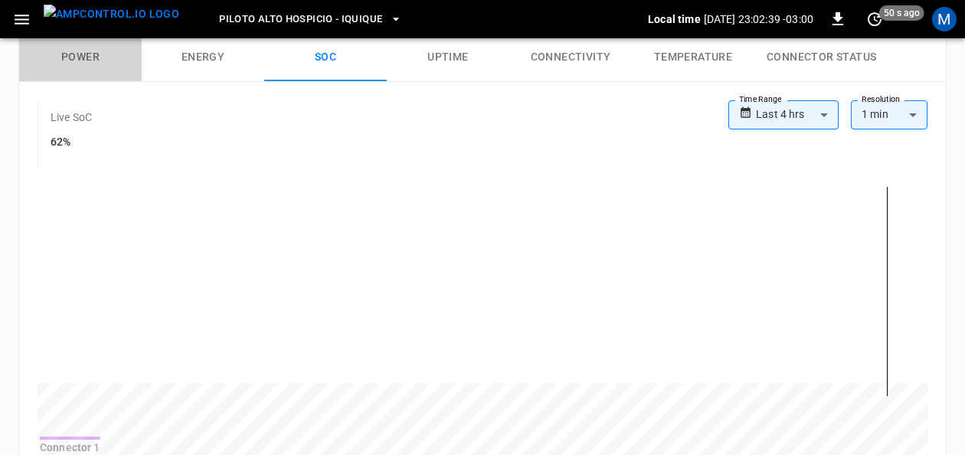
click at [89, 51] on button "Power" at bounding box center [80, 57] width 123 height 49
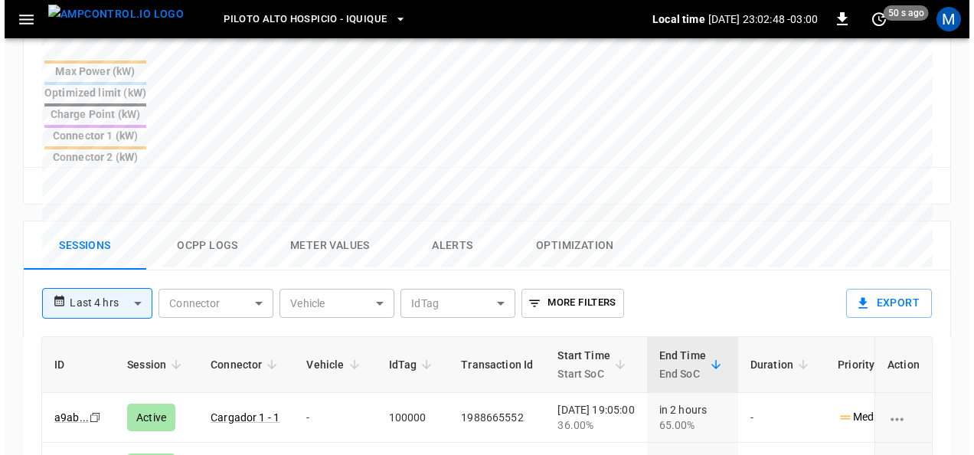
scroll to position [0, 0]
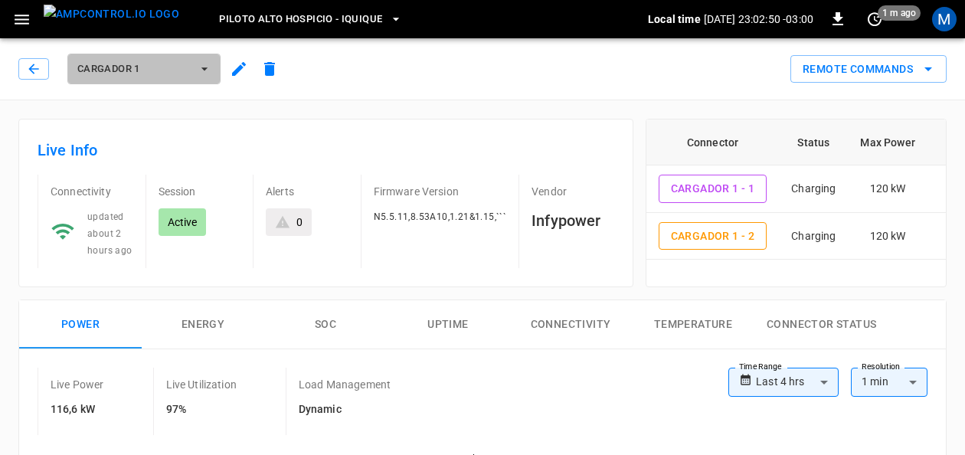
click at [211, 66] on icon "button" at bounding box center [204, 68] width 15 height 15
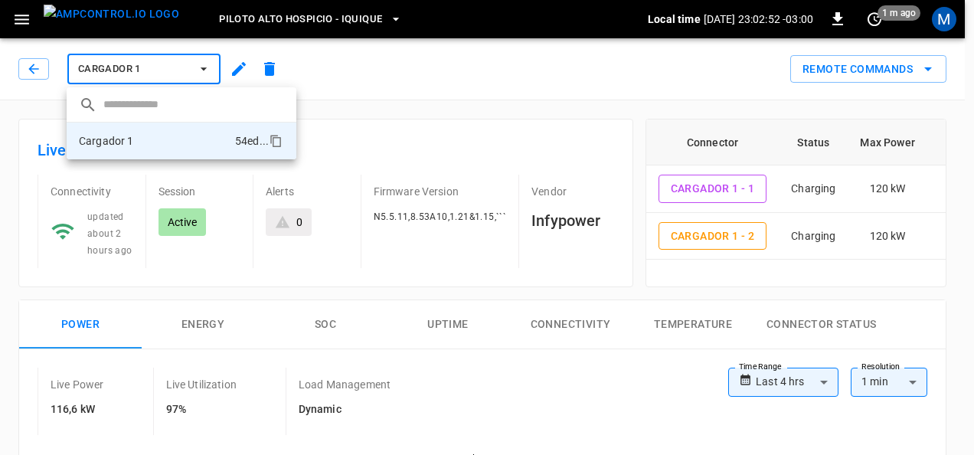
click at [352, 28] on div at bounding box center [487, 227] width 974 height 455
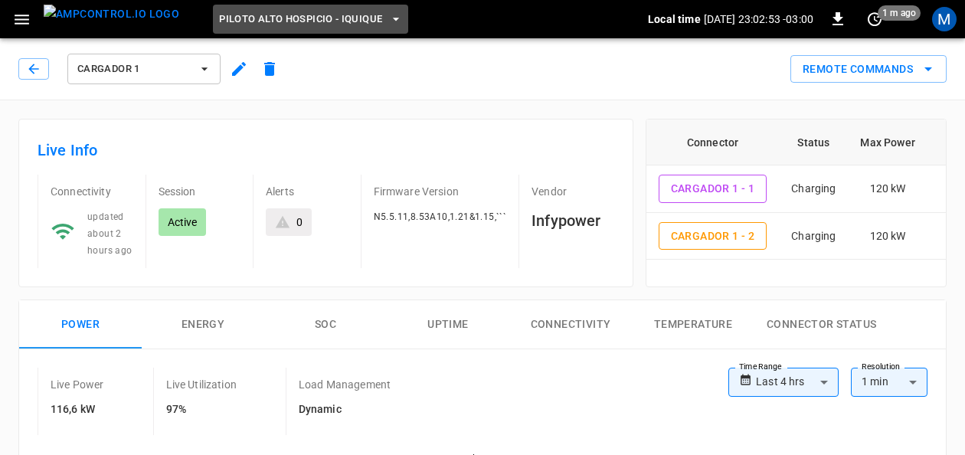
click at [352, 28] on button "Piloto Alto Hospicio - Iquique" at bounding box center [310, 20] width 195 height 30
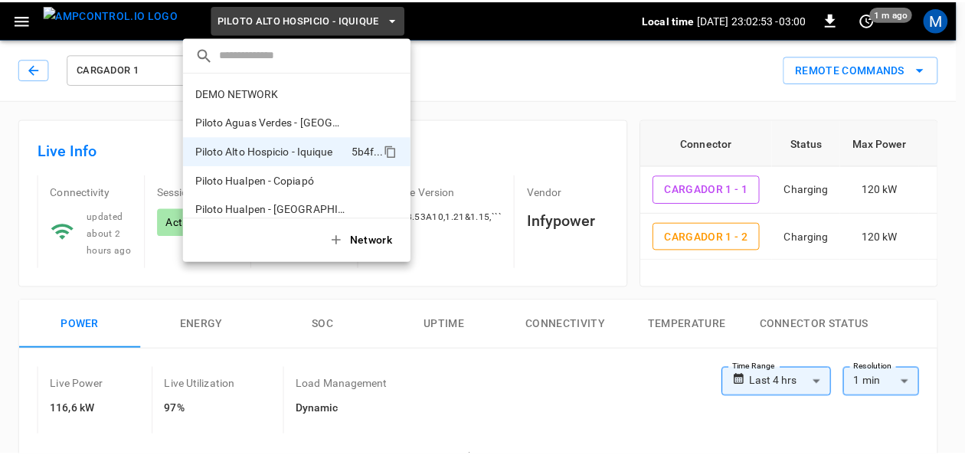
scroll to position [12, 0]
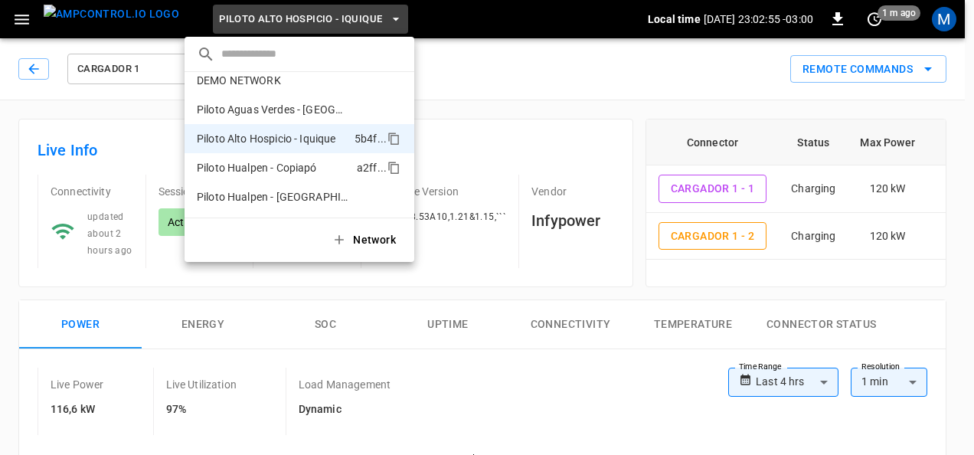
click at [315, 168] on p "Piloto Hualpen - Copiapó" at bounding box center [274, 167] width 154 height 15
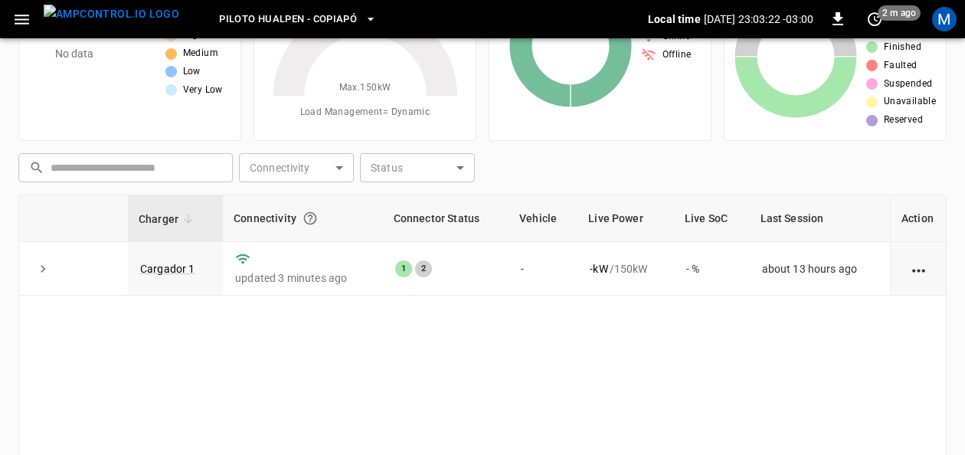
scroll to position [112, 0]
click at [152, 260] on link "Cargador 1" at bounding box center [167, 268] width 61 height 18
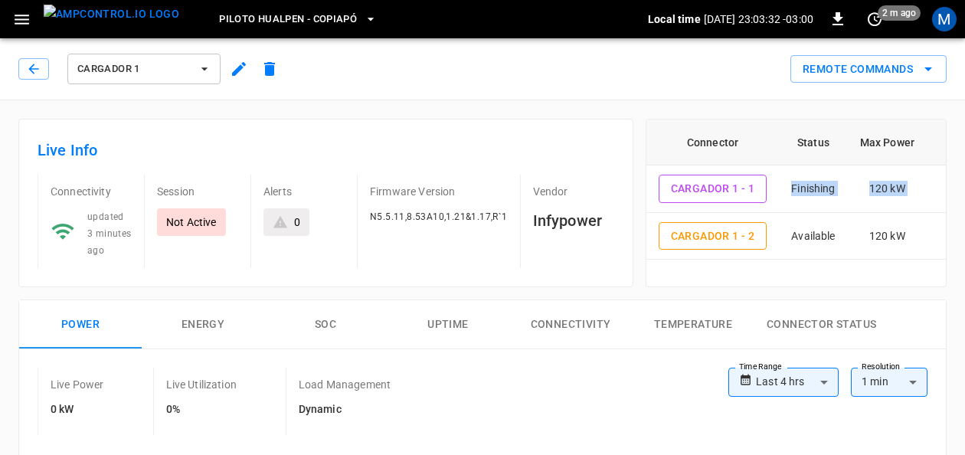
drag, startPoint x: 974, startPoint y: 91, endPoint x: 977, endPoint y: 190, distance: 98.9
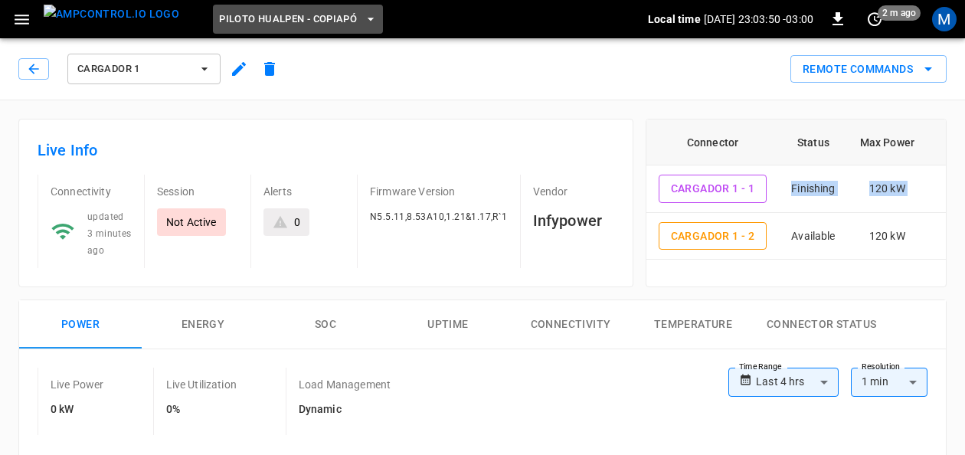
click at [363, 16] on icon "button" at bounding box center [370, 18] width 15 height 15
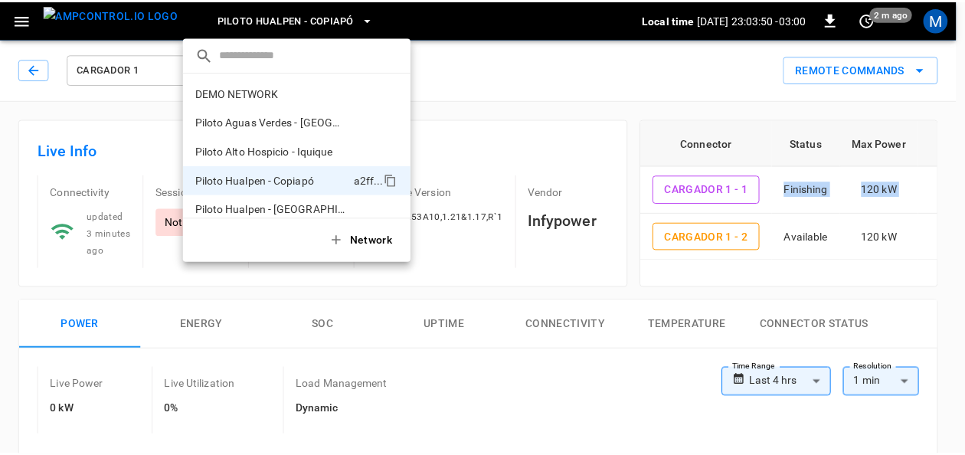
scroll to position [12, 0]
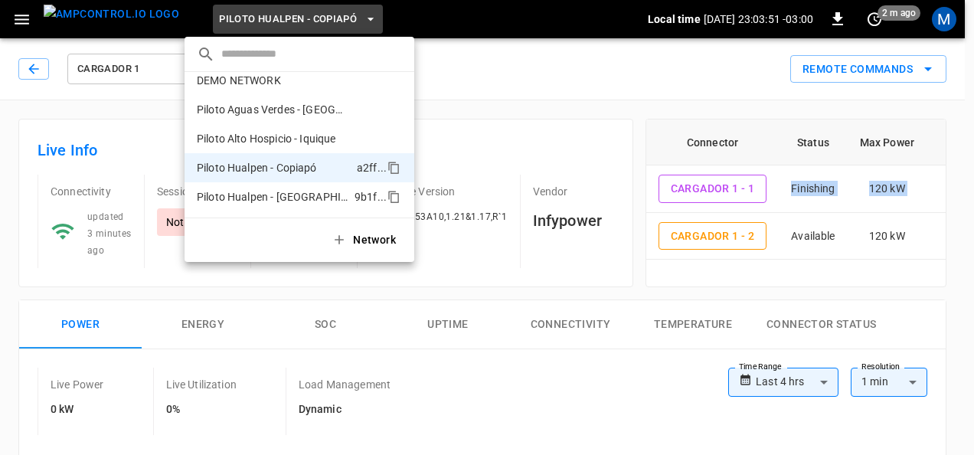
click at [304, 190] on p "Piloto Hualpen - [GEOGRAPHIC_DATA]" at bounding box center [273, 196] width 152 height 15
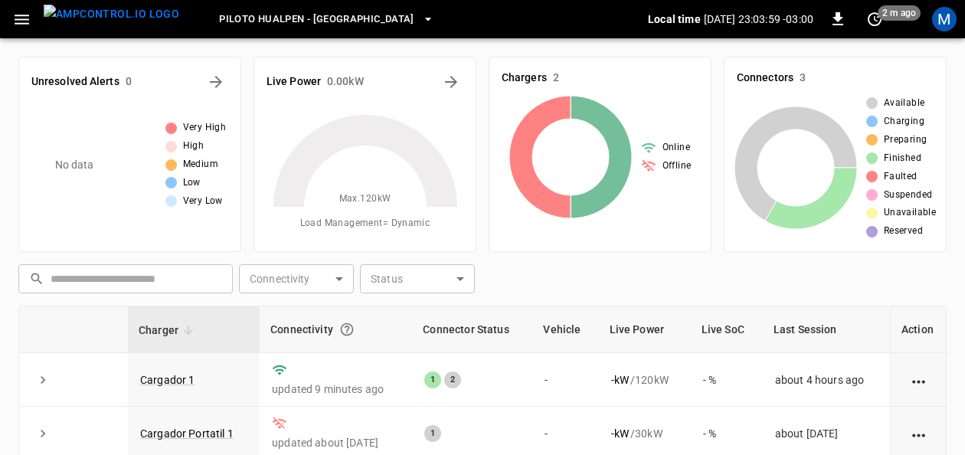
click at [421, 14] on icon "button" at bounding box center [428, 18] width 15 height 15
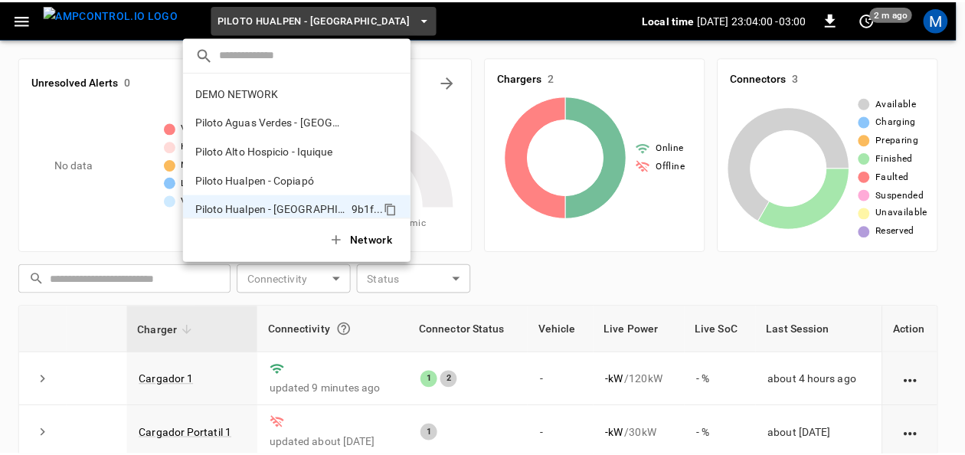
scroll to position [12, 0]
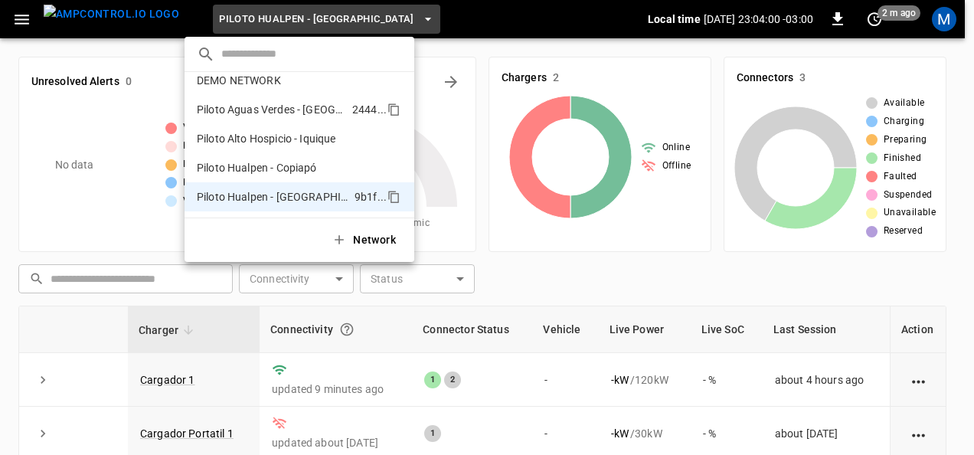
click at [303, 101] on li "Piloto Aguas Verdes - [GEOGRAPHIC_DATA] 2444 ..." at bounding box center [300, 109] width 230 height 29
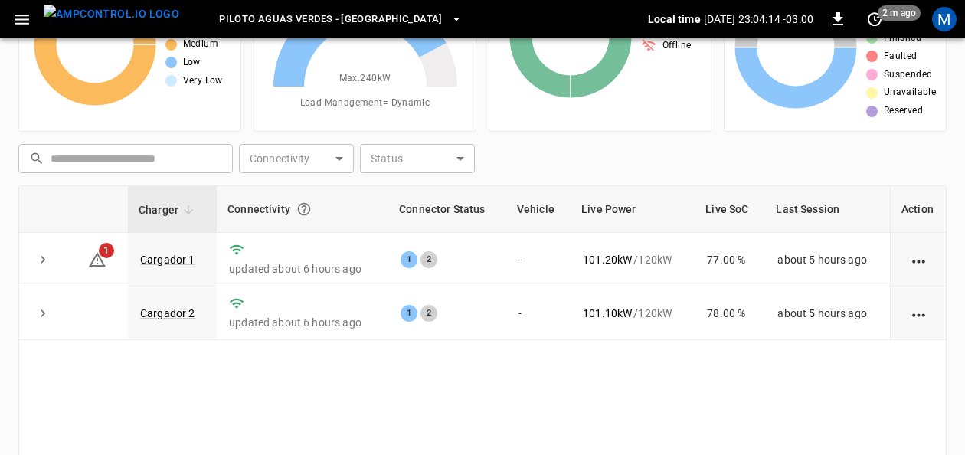
scroll to position [123, 0]
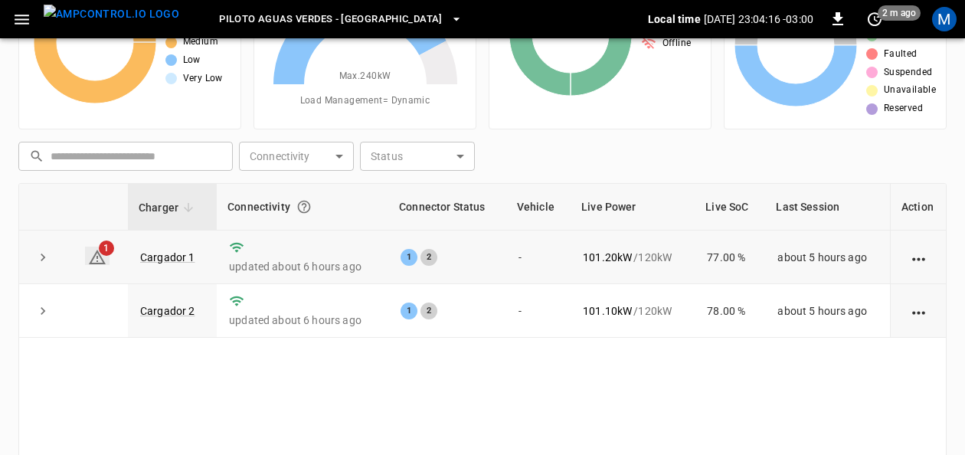
click at [93, 258] on icon at bounding box center [97, 257] width 18 height 18
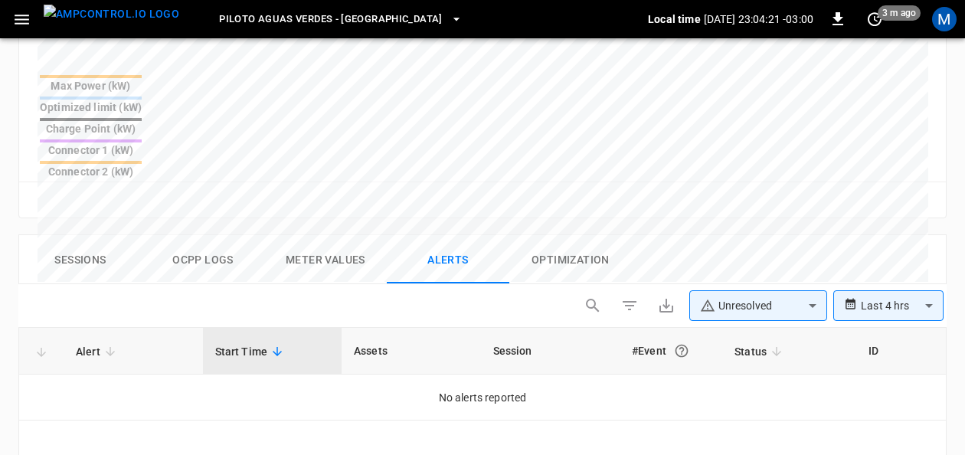
scroll to position [723, 0]
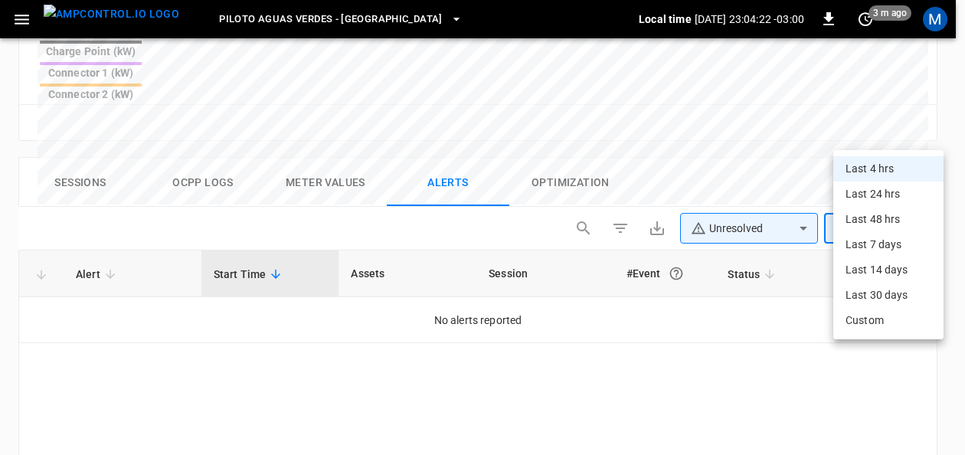
click at [883, 292] on li "Last 30 days" at bounding box center [888, 295] width 110 height 25
type input "**********"
type input "**"
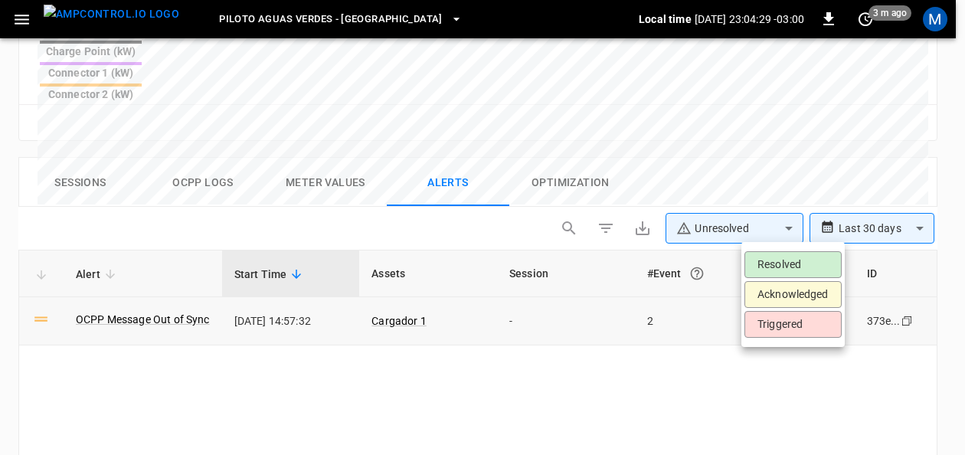
click at [800, 263] on li "Resolved" at bounding box center [793, 264] width 97 height 27
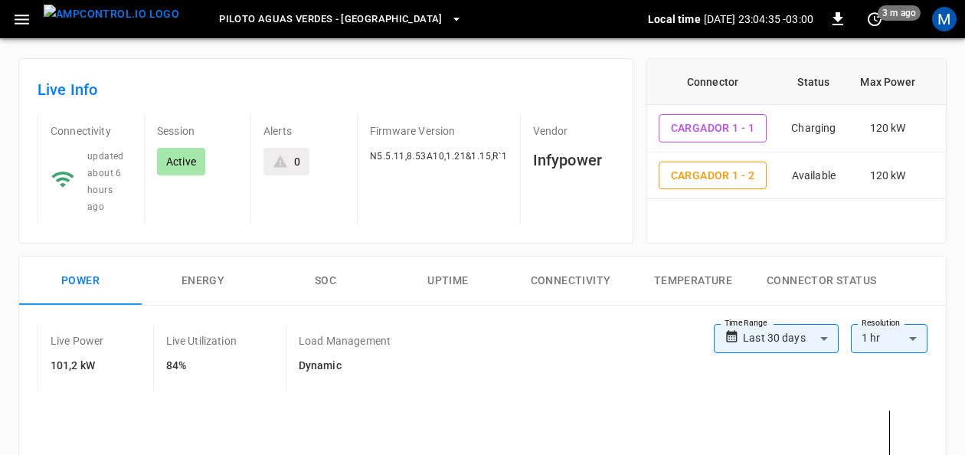
scroll to position [56, 0]
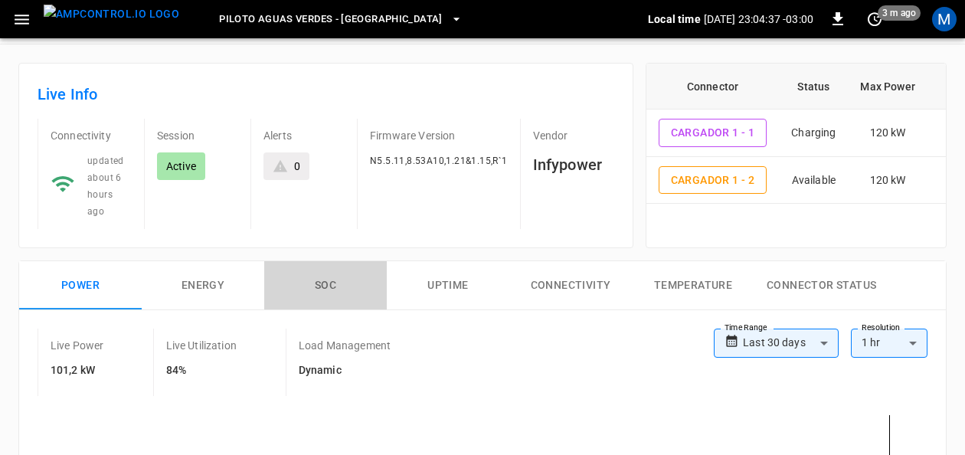
click at [332, 270] on button "SOC" at bounding box center [325, 285] width 123 height 49
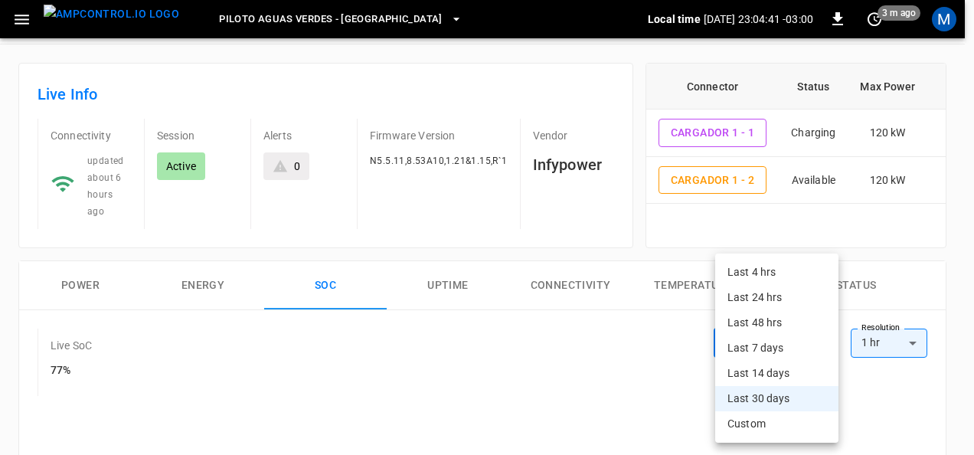
click at [770, 272] on li "Last 4 hrs" at bounding box center [776, 272] width 123 height 25
type input "**********"
type input "**"
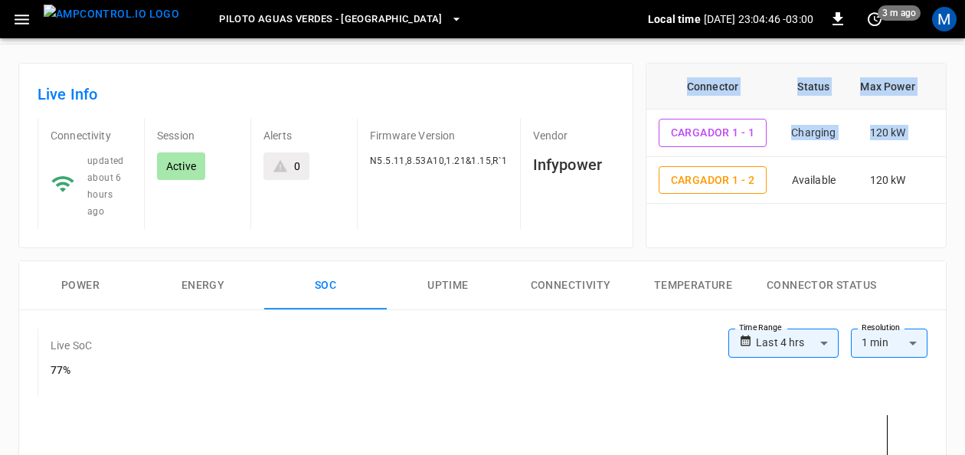
drag, startPoint x: 964, startPoint y: 125, endPoint x: 974, endPoint y: 195, distance: 70.5
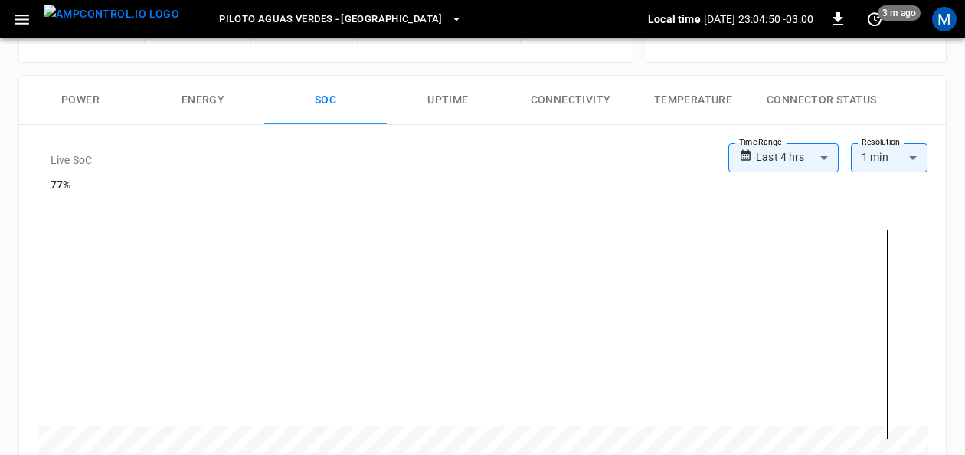
scroll to position [221, 0]
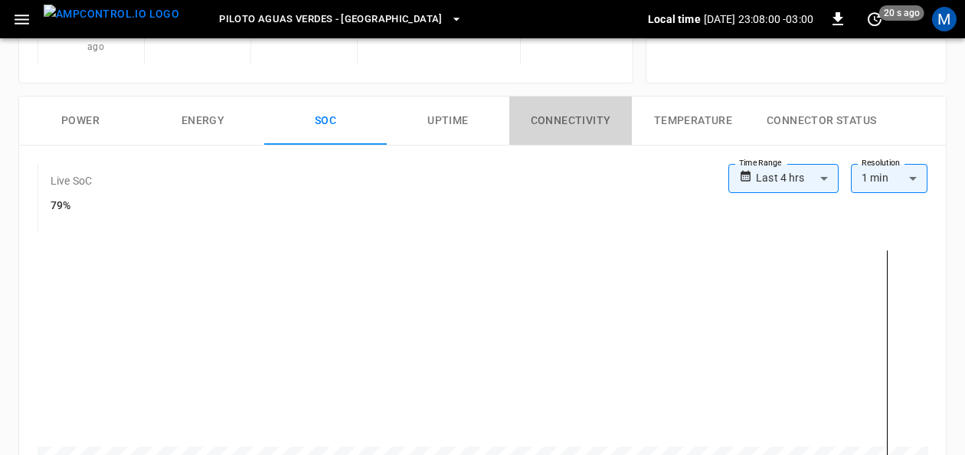
click at [583, 97] on button "Connectivity" at bounding box center [570, 121] width 123 height 49
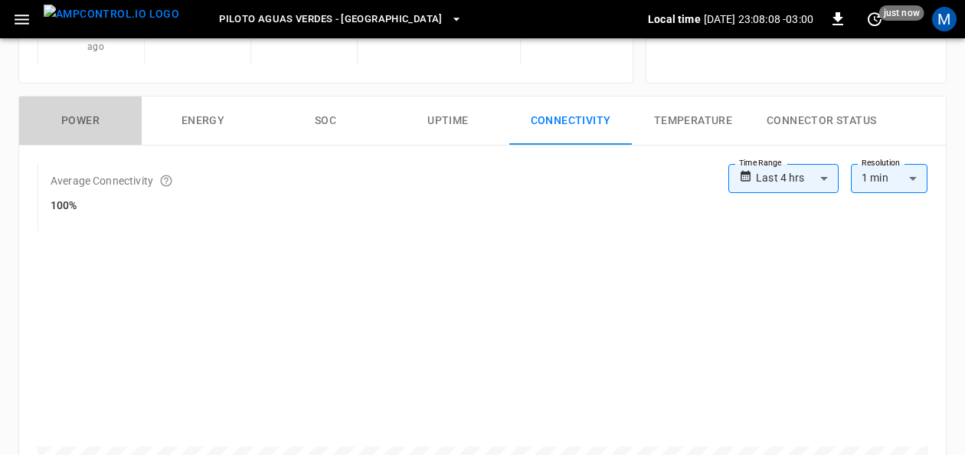
click at [79, 98] on button "Power" at bounding box center [80, 121] width 123 height 49
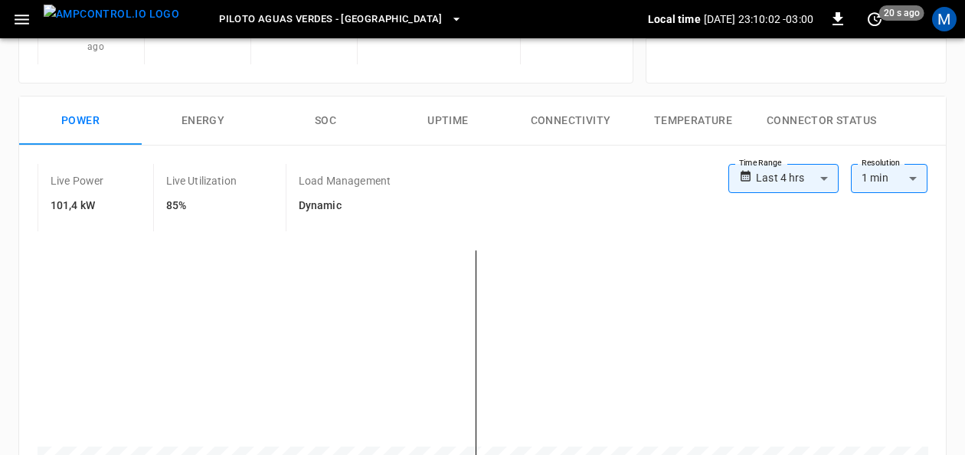
click at [332, 100] on button "SOC" at bounding box center [325, 121] width 123 height 49
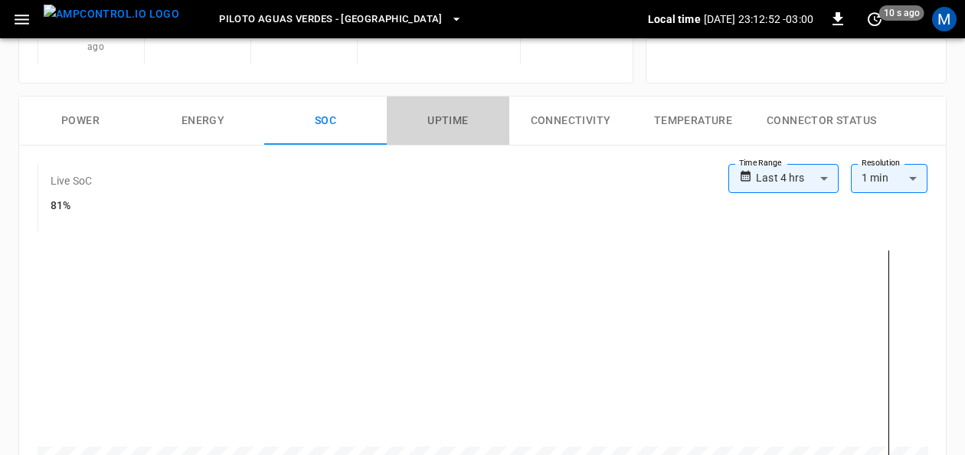
click at [432, 112] on button "Uptime" at bounding box center [448, 121] width 123 height 49
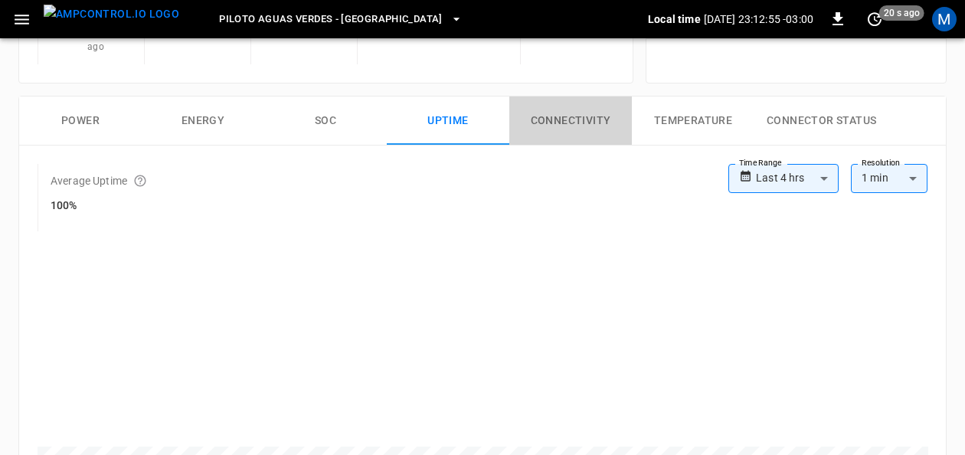
click at [557, 97] on button "Connectivity" at bounding box center [570, 121] width 123 height 49
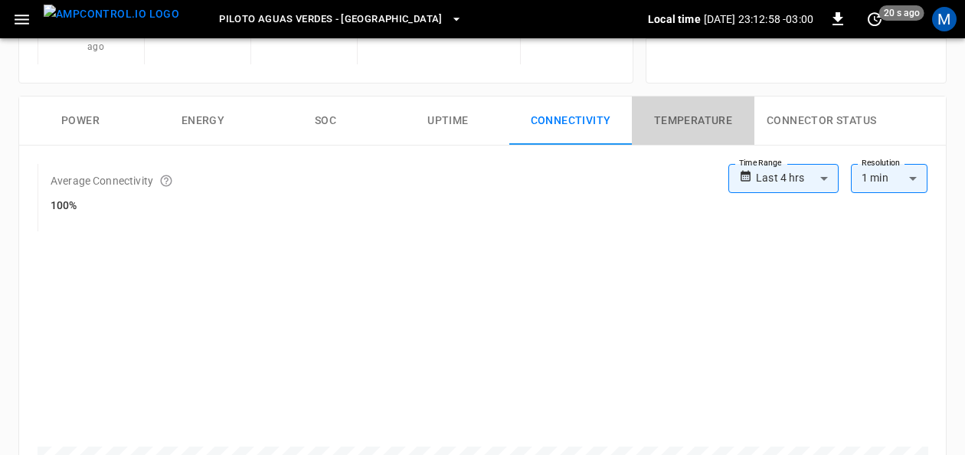
click at [711, 109] on button "Temperature" at bounding box center [693, 121] width 123 height 49
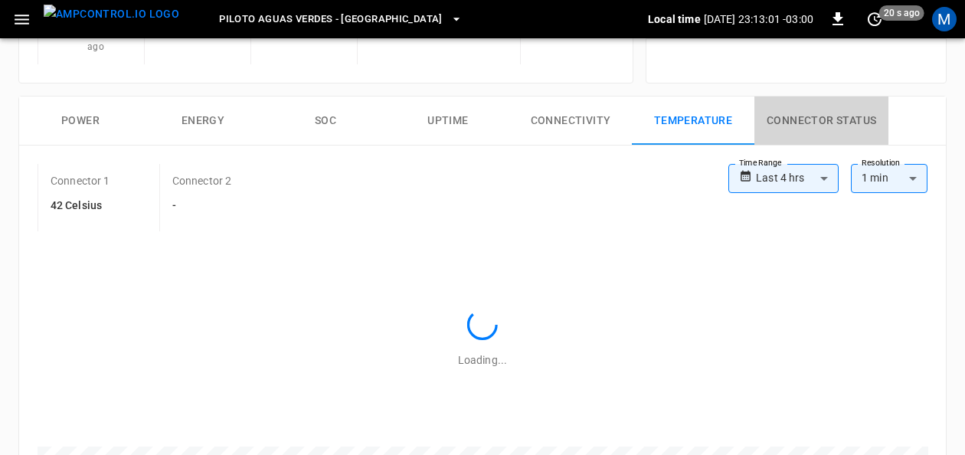
click at [815, 97] on button "Connector Status" at bounding box center [822, 121] width 134 height 49
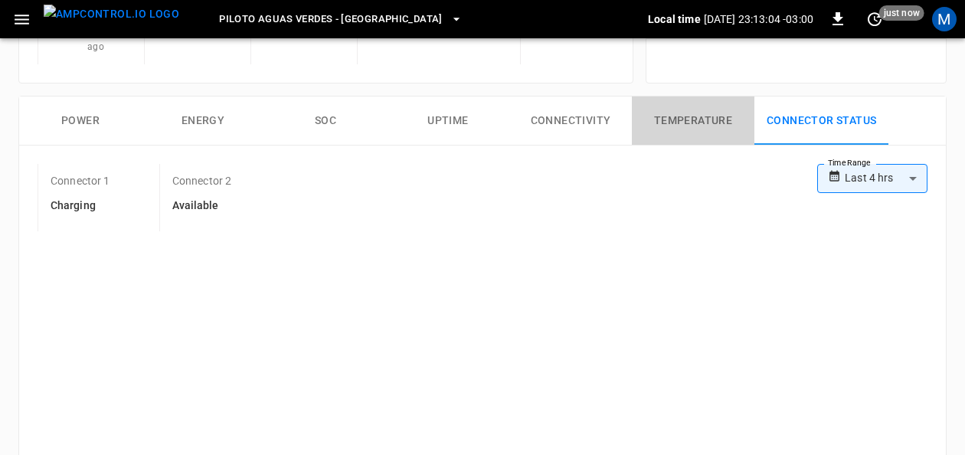
click at [699, 107] on button "Temperature" at bounding box center [693, 121] width 123 height 49
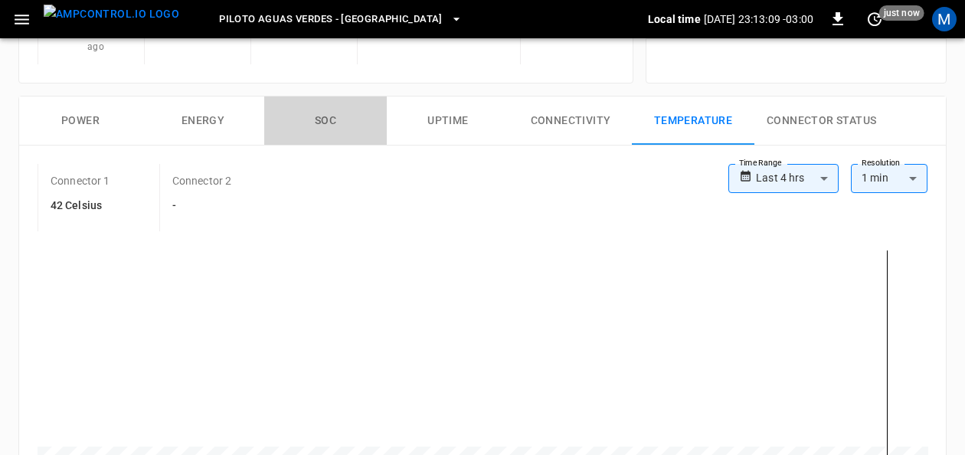
click at [328, 97] on button "SOC" at bounding box center [325, 121] width 123 height 49
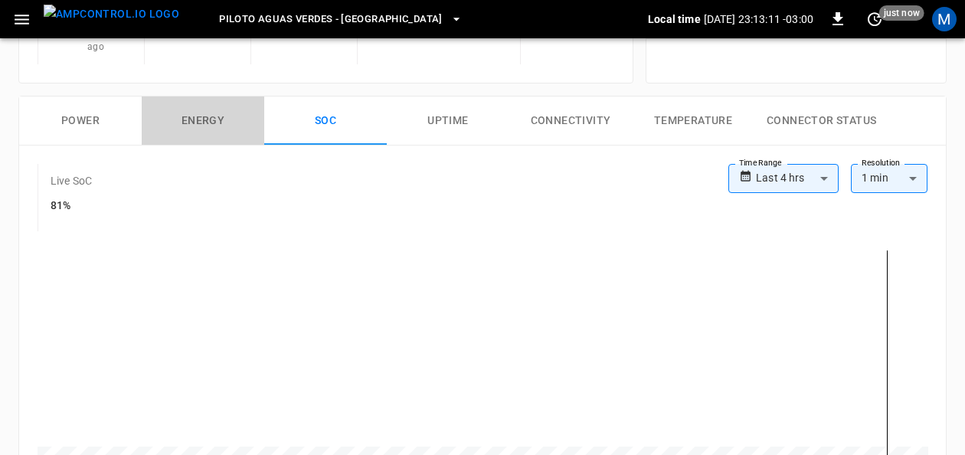
click at [214, 97] on button "Energy" at bounding box center [203, 121] width 123 height 49
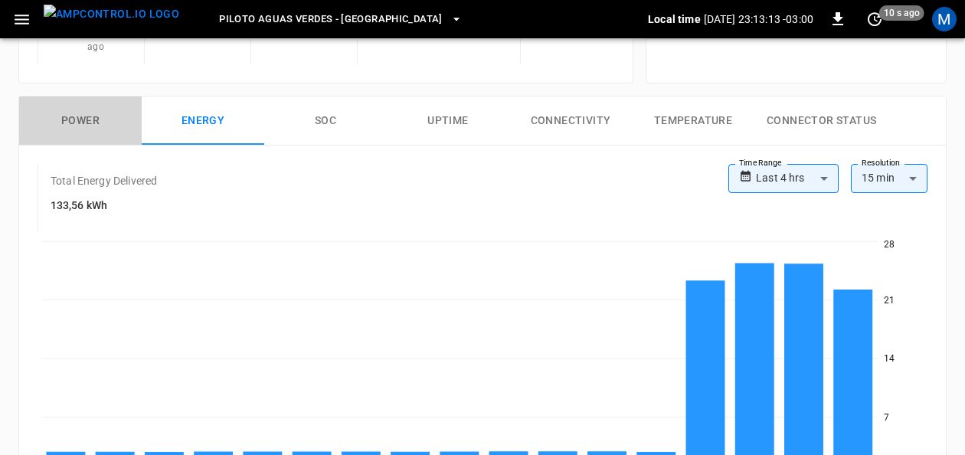
click at [87, 98] on button "Power" at bounding box center [80, 121] width 123 height 49
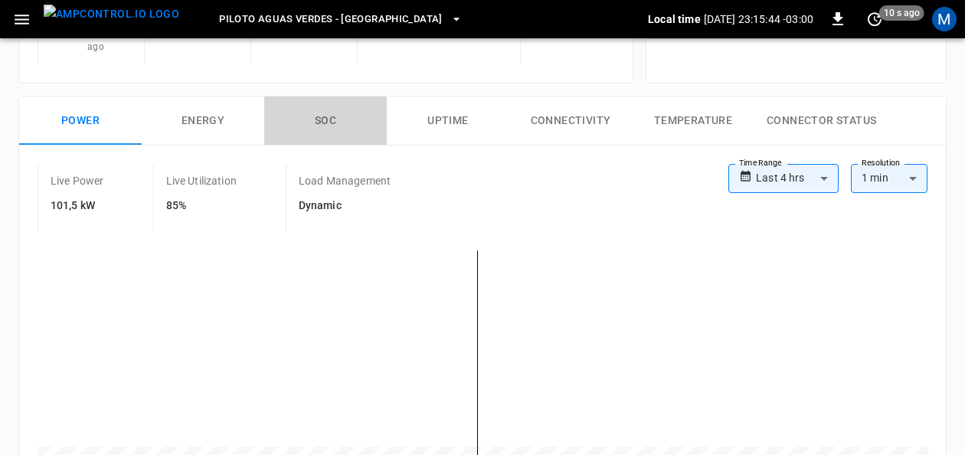
click at [328, 101] on button "SOC" at bounding box center [325, 121] width 123 height 49
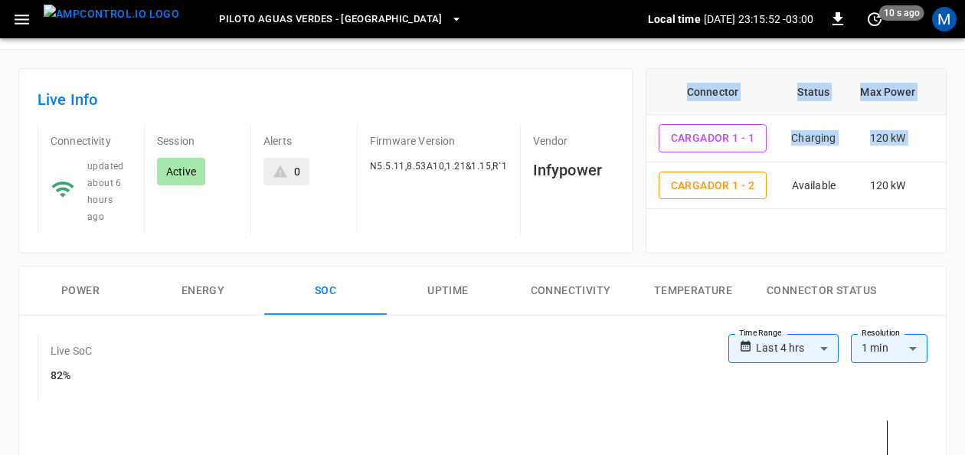
scroll to position [0, 0]
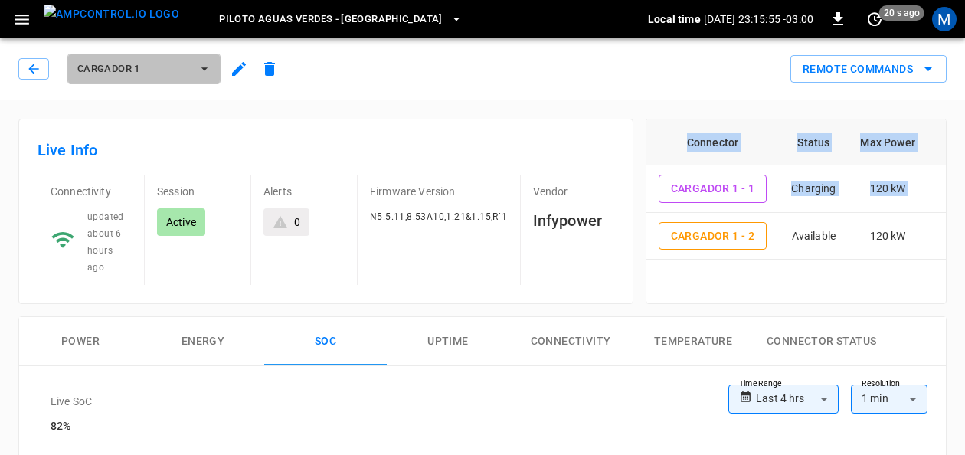
click at [204, 60] on button "Cargador 1" at bounding box center [143, 69] width 153 height 31
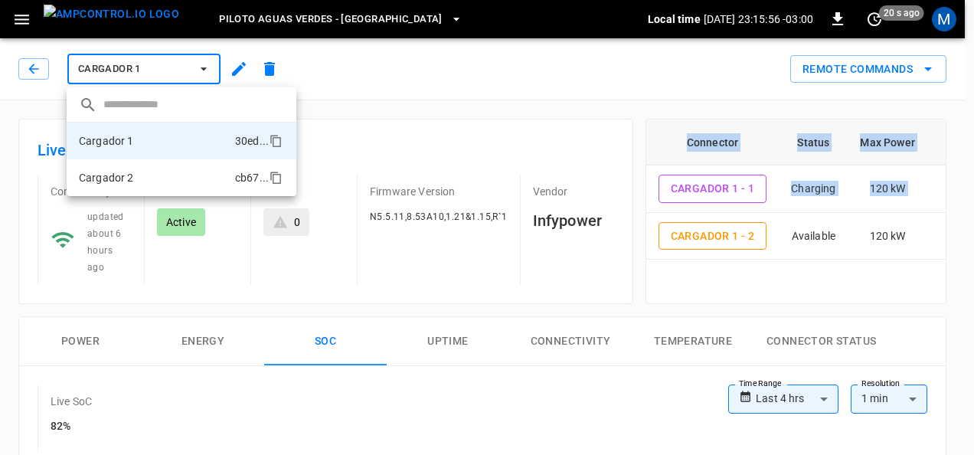
click at [174, 173] on li "Cargador 2 cb67 ..." at bounding box center [182, 177] width 230 height 37
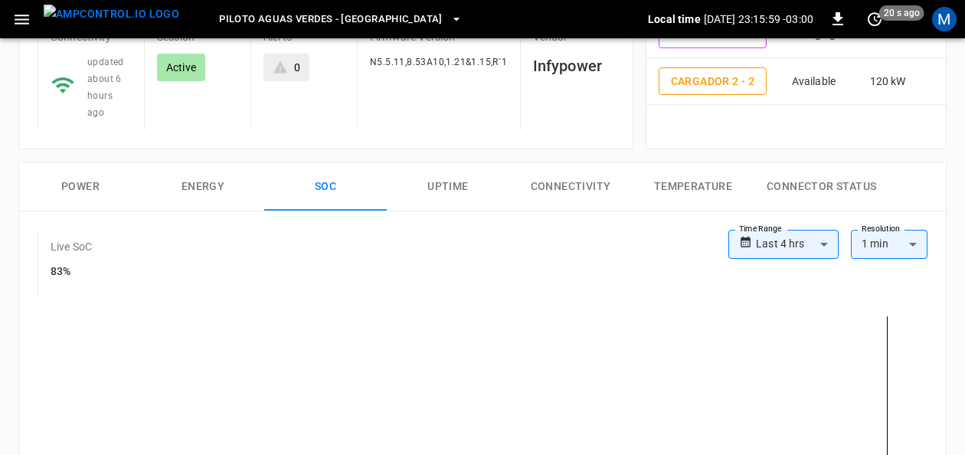
scroll to position [158, 0]
